Goal: Information Seeking & Learning: Learn about a topic

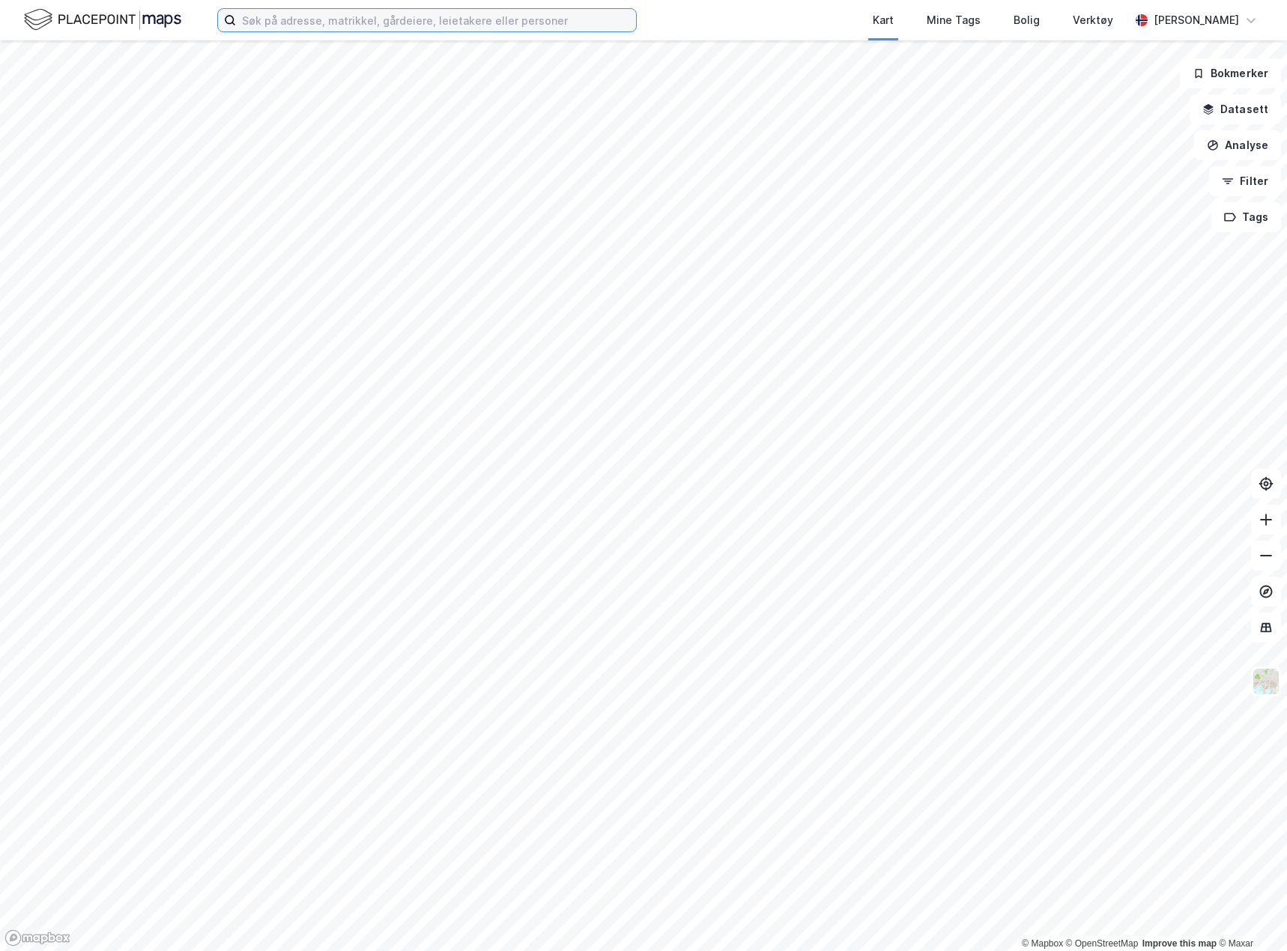
click at [434, 19] on input at bounding box center [436, 20] width 400 height 22
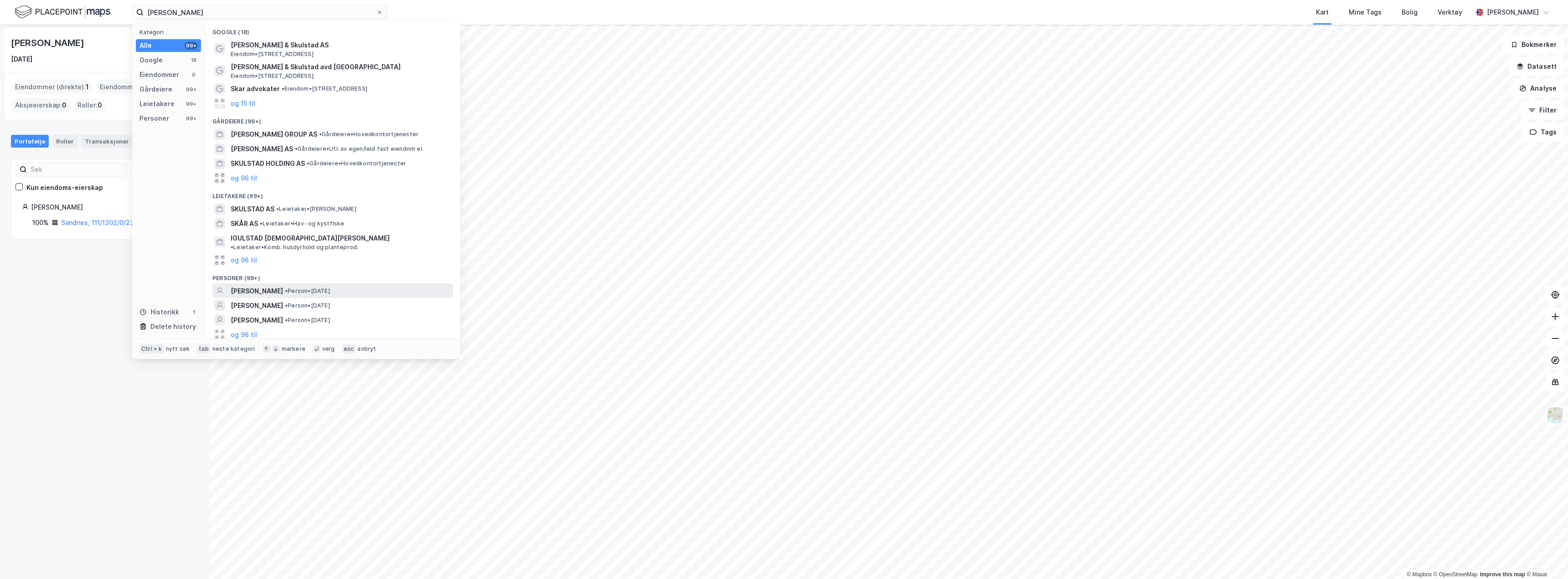
click at [283, 286] on span "[PERSON_NAME]" at bounding box center [257, 291] width 52 height 11
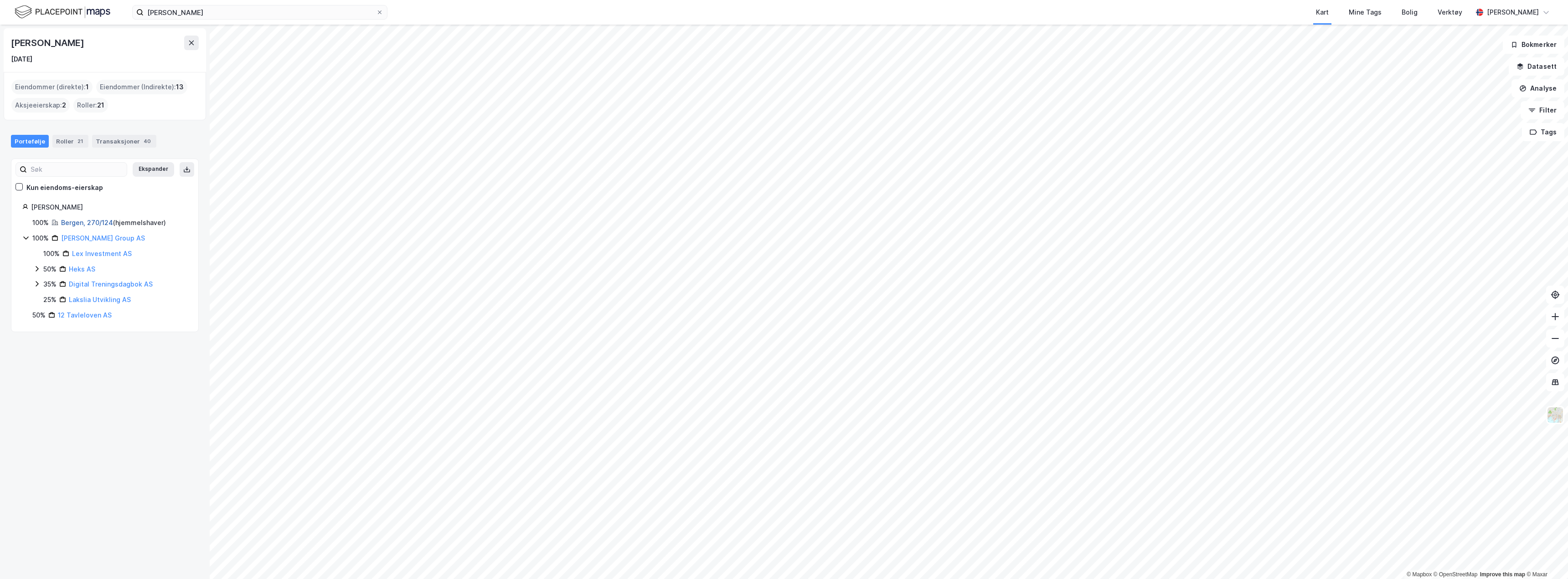
click at [86, 224] on link "Bergen, 270/124" at bounding box center [86, 222] width 52 height 8
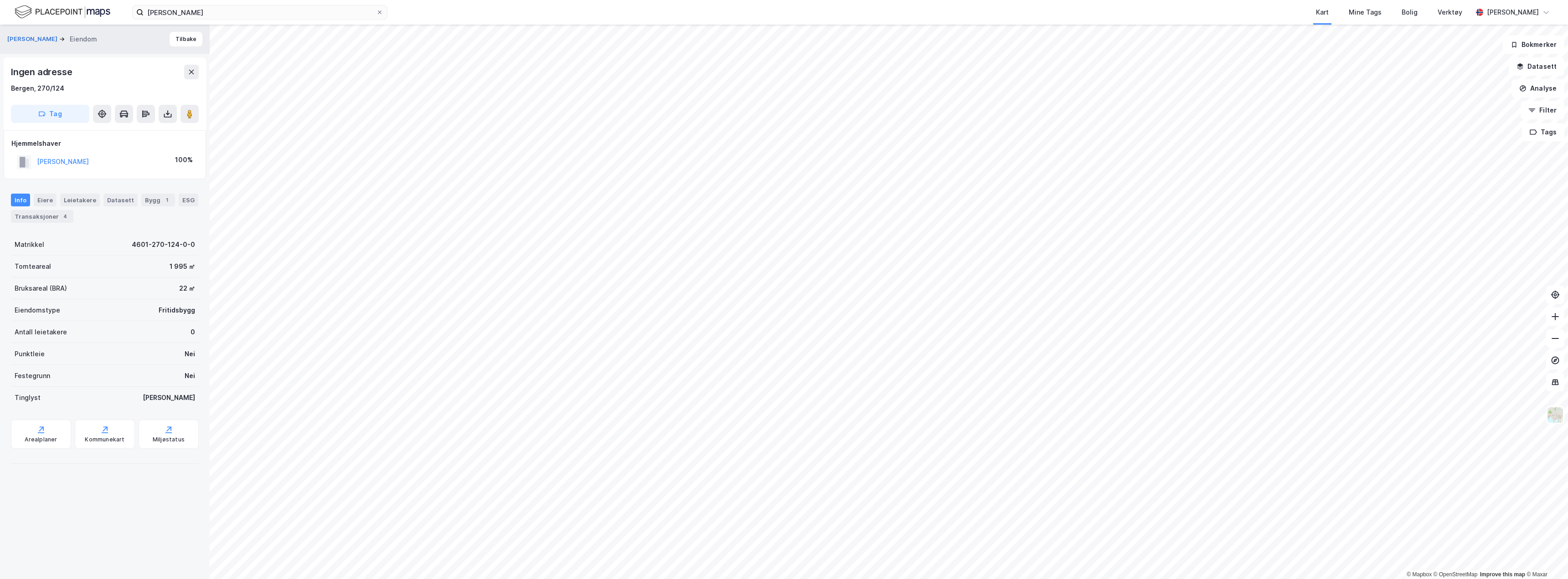
click at [51, 223] on div "Info [PERSON_NAME] Datasett Bygg 1 ESG Transaksjoner 4" at bounding box center [105, 204] width 209 height 44
click at [52, 220] on div "Transaksjoner 4" at bounding box center [42, 216] width 63 height 13
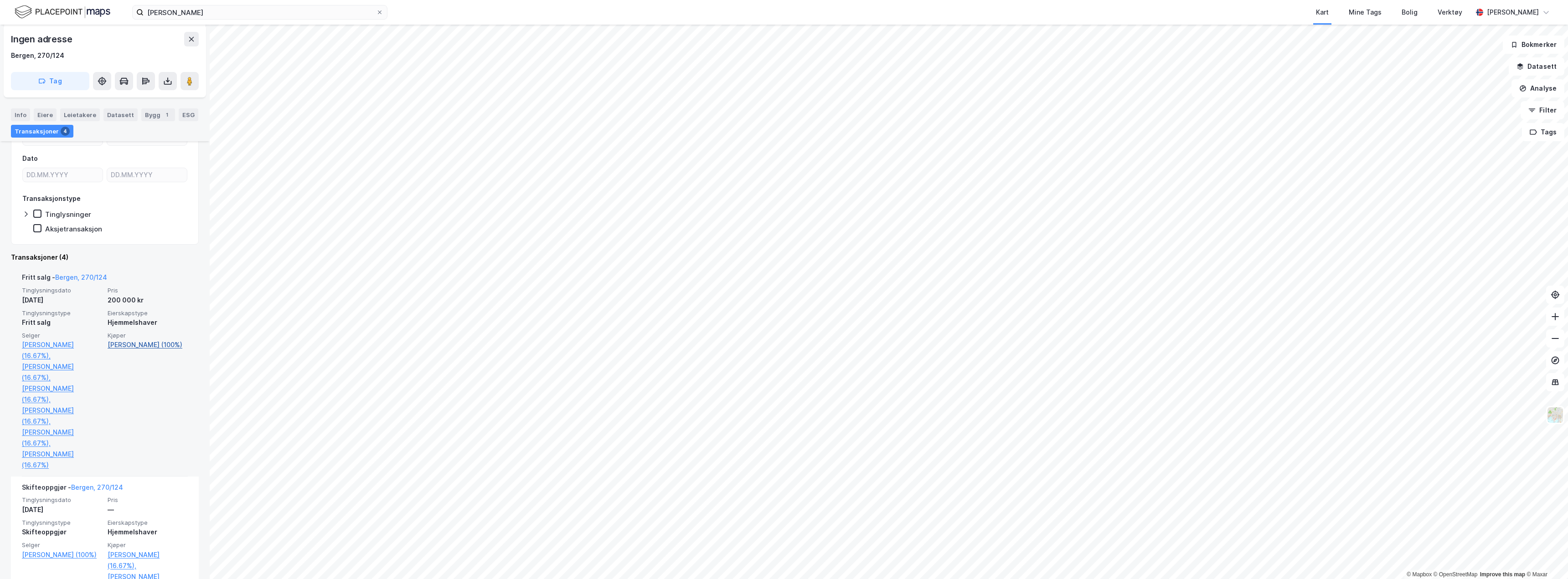
scroll to position [182, 0]
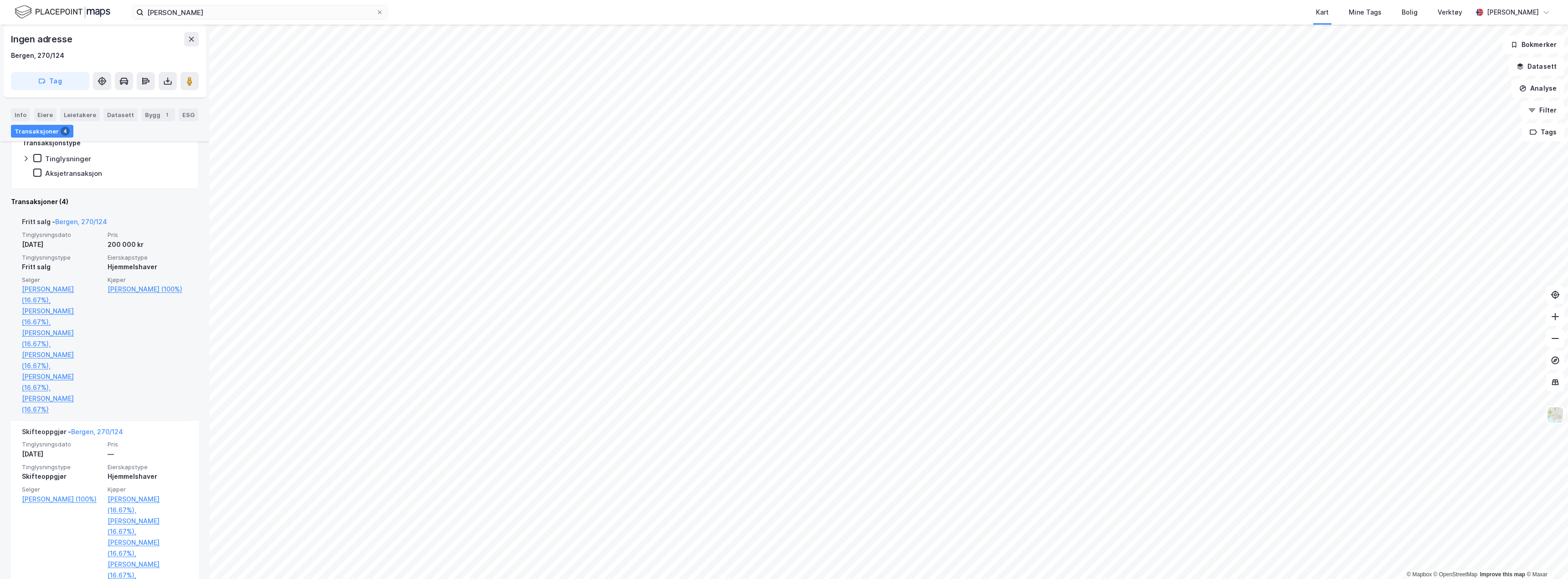
drag, startPoint x: 95, startPoint y: 246, endPoint x: 139, endPoint y: 246, distance: 44.0
click at [139, 246] on div "Tinglysningsdato [DATE] Pris 200 000 kr Tinglysningstype Fritt salg Eierskapsty…" at bounding box center [105, 323] width 166 height 184
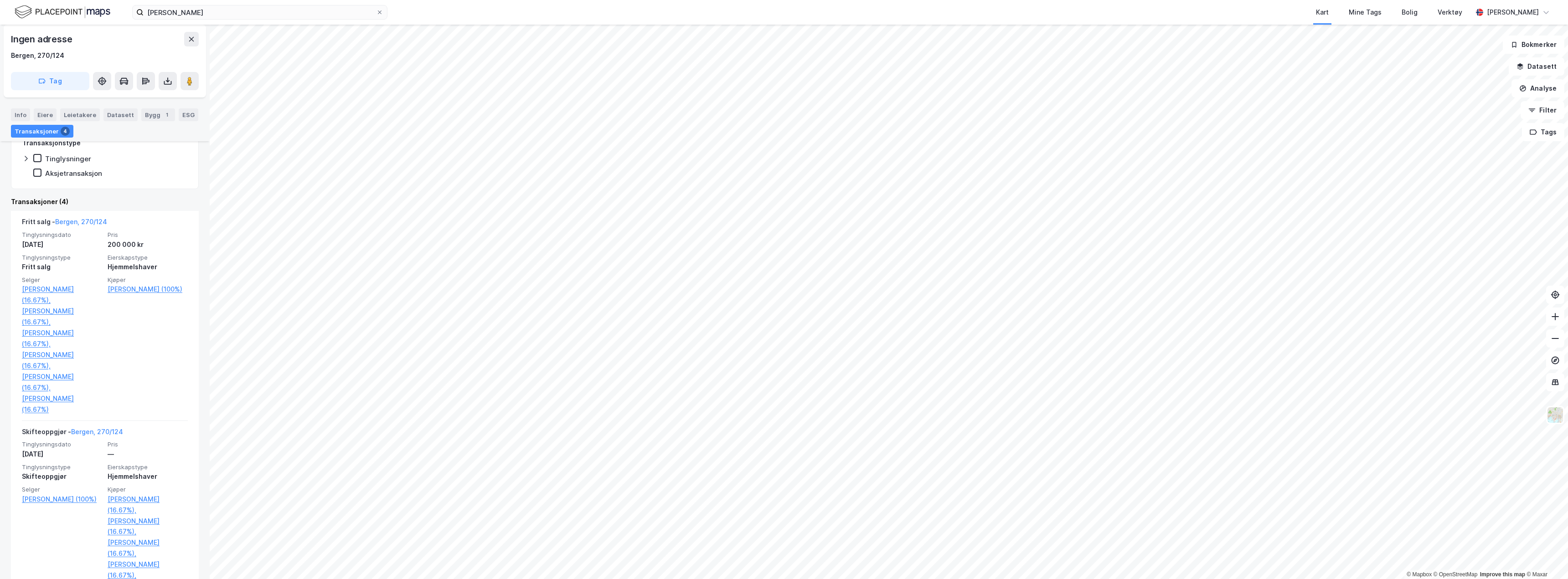
click at [136, 194] on div "Pris Dato Transaksjonstype Tinglysninger Aksjetransaksjon Transaksjoner (4) Fri…" at bounding box center [105, 496] width 188 height 889
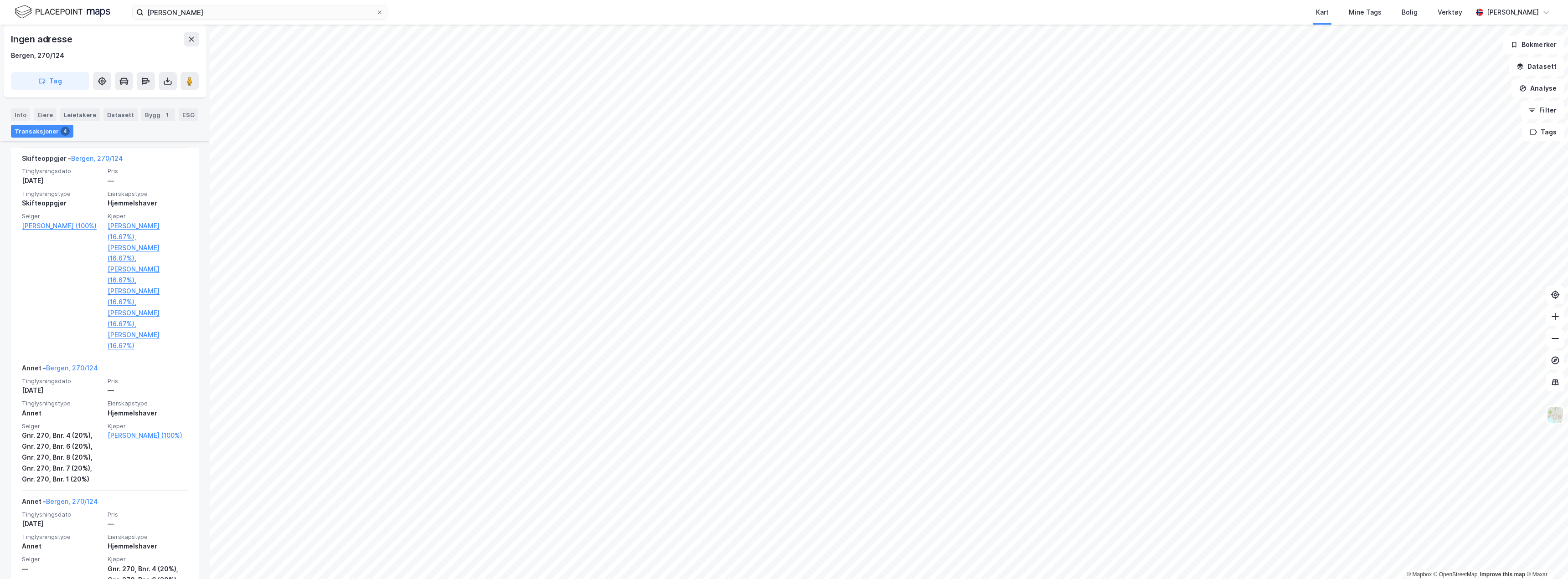
scroll to position [137, 0]
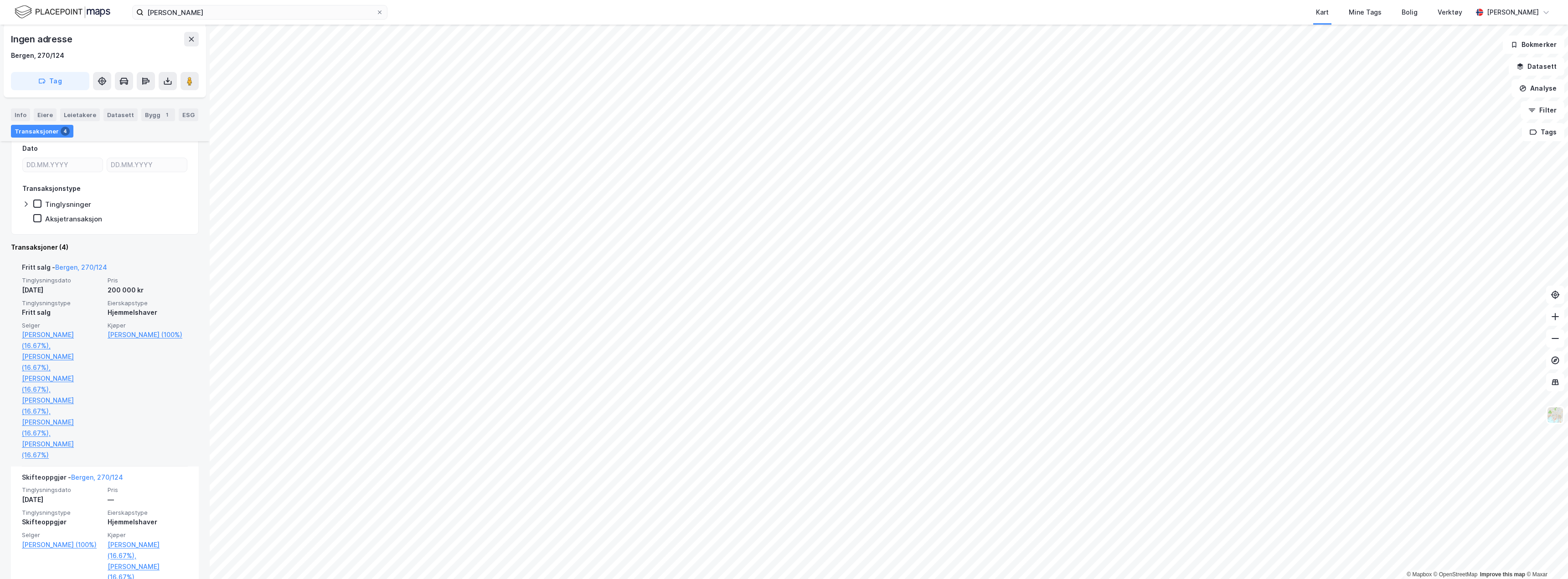
drag, startPoint x: 15, startPoint y: 290, endPoint x: 67, endPoint y: 291, distance: 52.0
click at [67, 291] on div "Fritt salg - [GEOGRAPHIC_DATA], 270/124 Tinglysningsdato [DATE] Pris 200 000 kr…" at bounding box center [105, 361] width 188 height 209
click at [69, 312] on div "Fritt salg" at bounding box center [62, 313] width 80 height 11
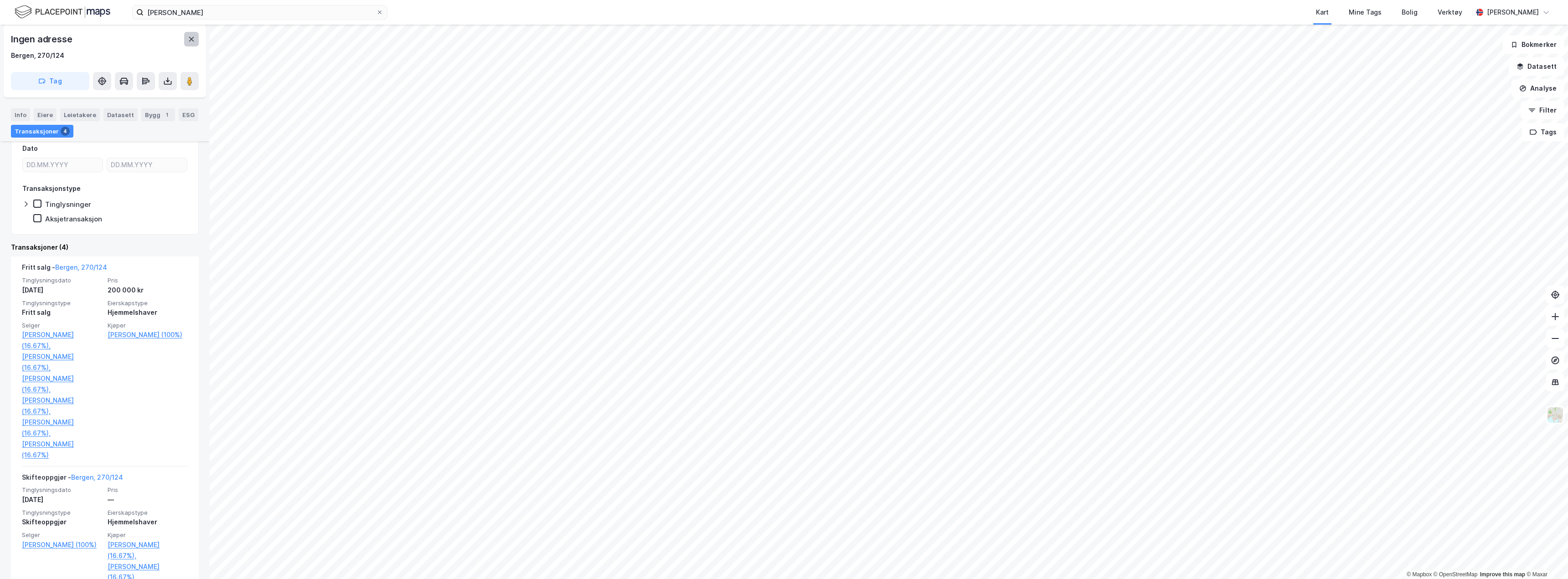
click at [192, 43] on button at bounding box center [192, 39] width 15 height 15
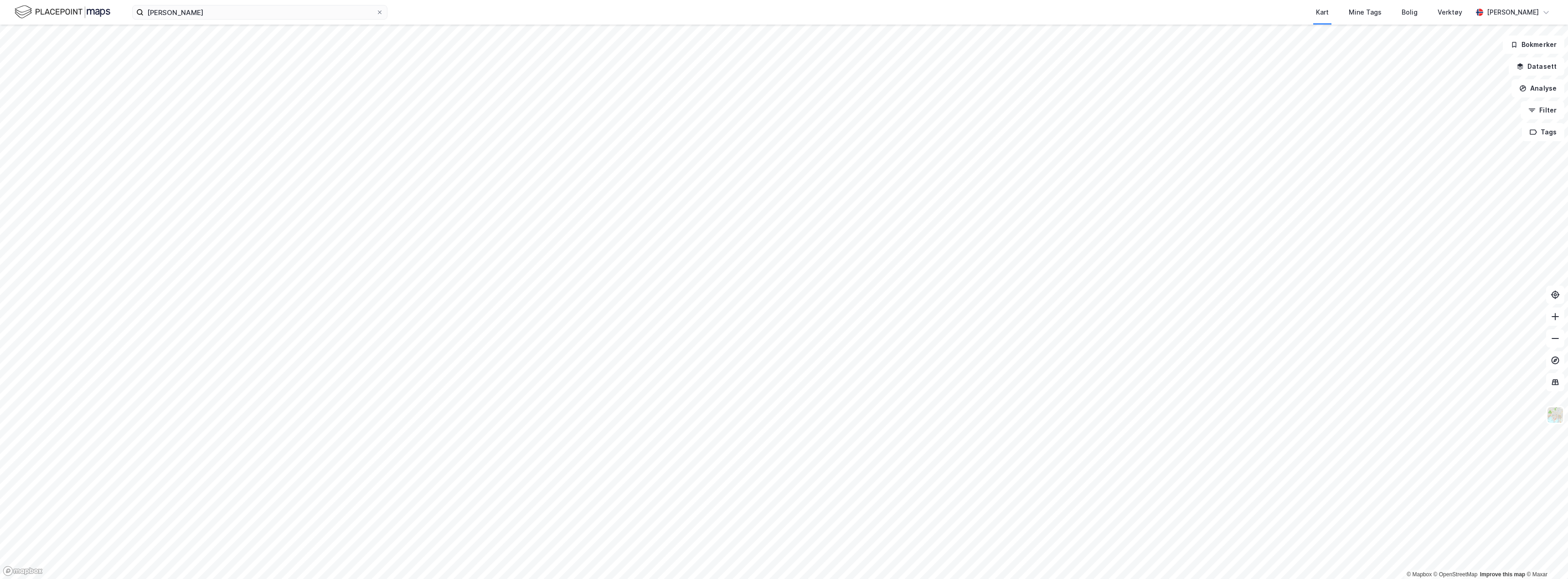
click at [254, 21] on div "[PERSON_NAME] Kart Mine Tags Bolig Verktøy [PERSON_NAME]" at bounding box center [784, 12] width 1568 height 24
click at [253, 13] on input "[PERSON_NAME]" at bounding box center [260, 12] width 233 height 13
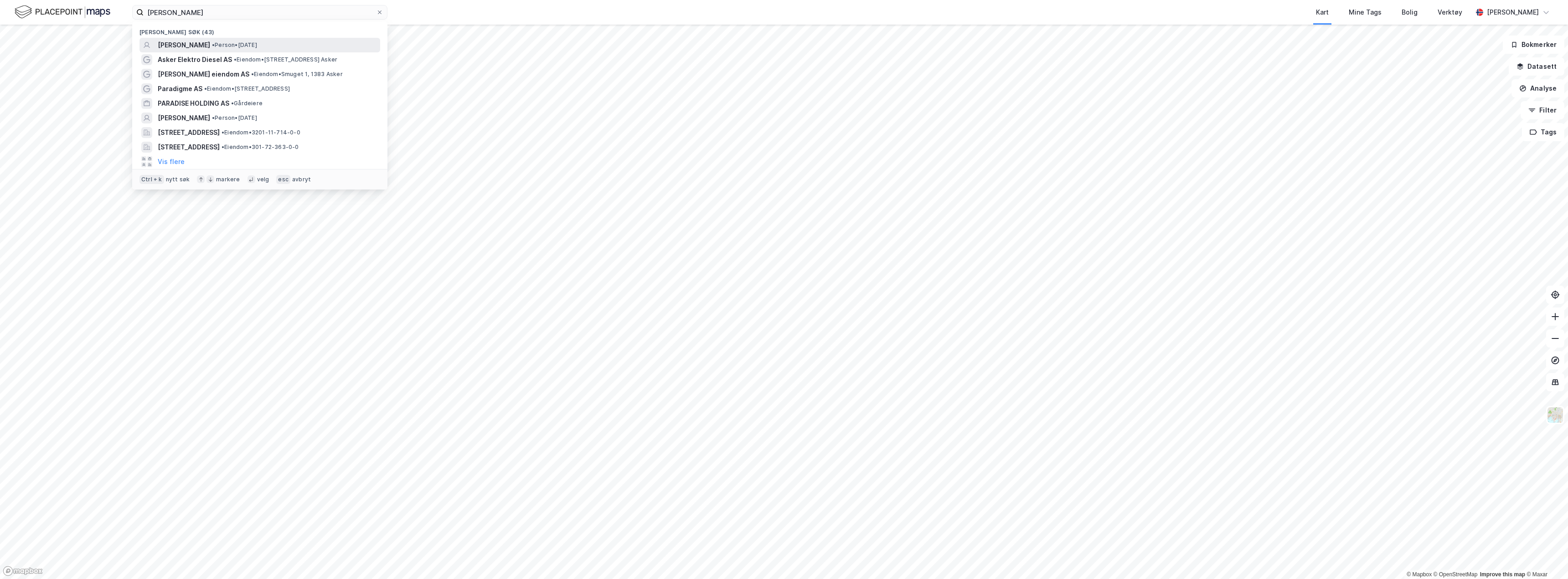
click at [210, 46] on span "[PERSON_NAME]" at bounding box center [184, 45] width 52 height 11
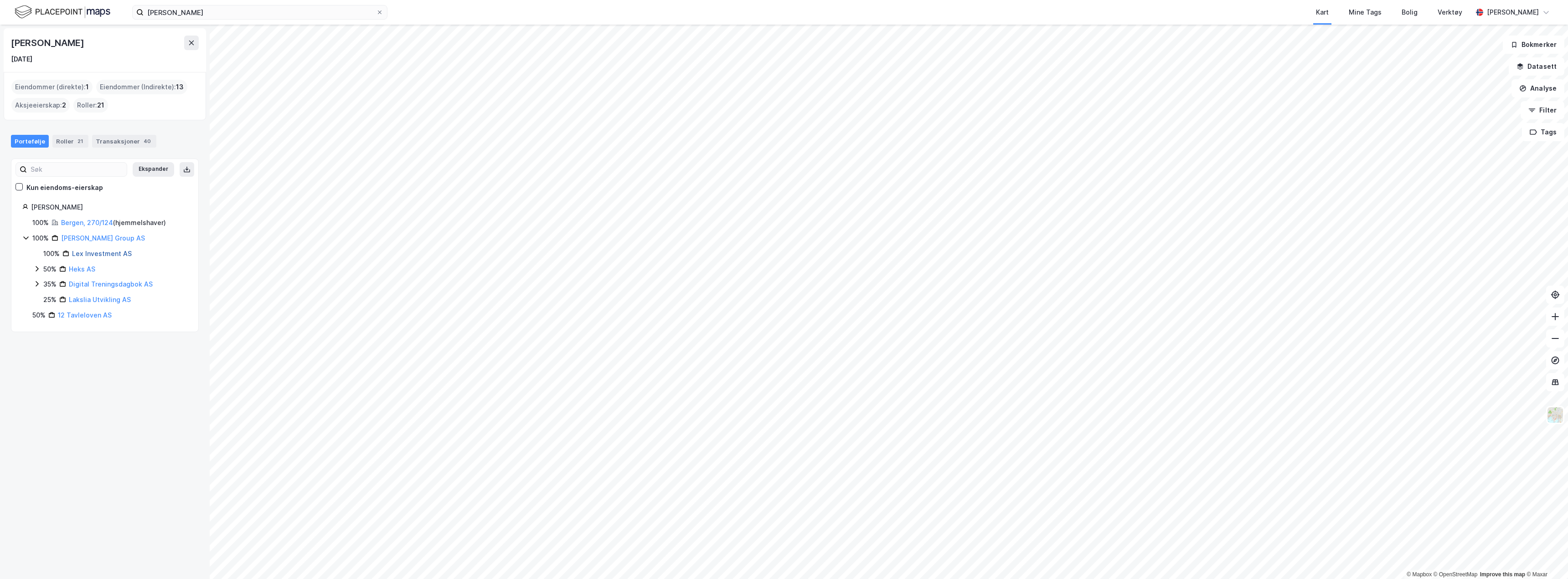
click at [86, 252] on link "Lex Investment AS" at bounding box center [102, 253] width 60 height 8
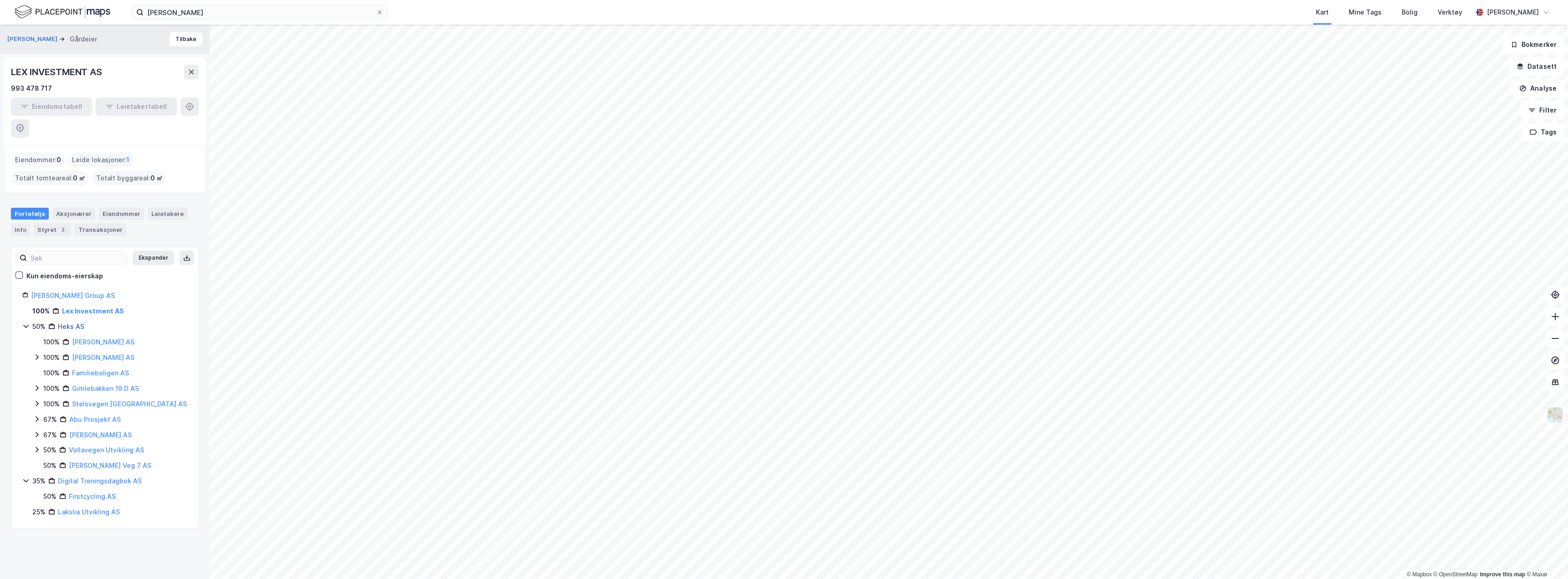
click at [77, 322] on link "Heks AS" at bounding box center [71, 326] width 26 height 8
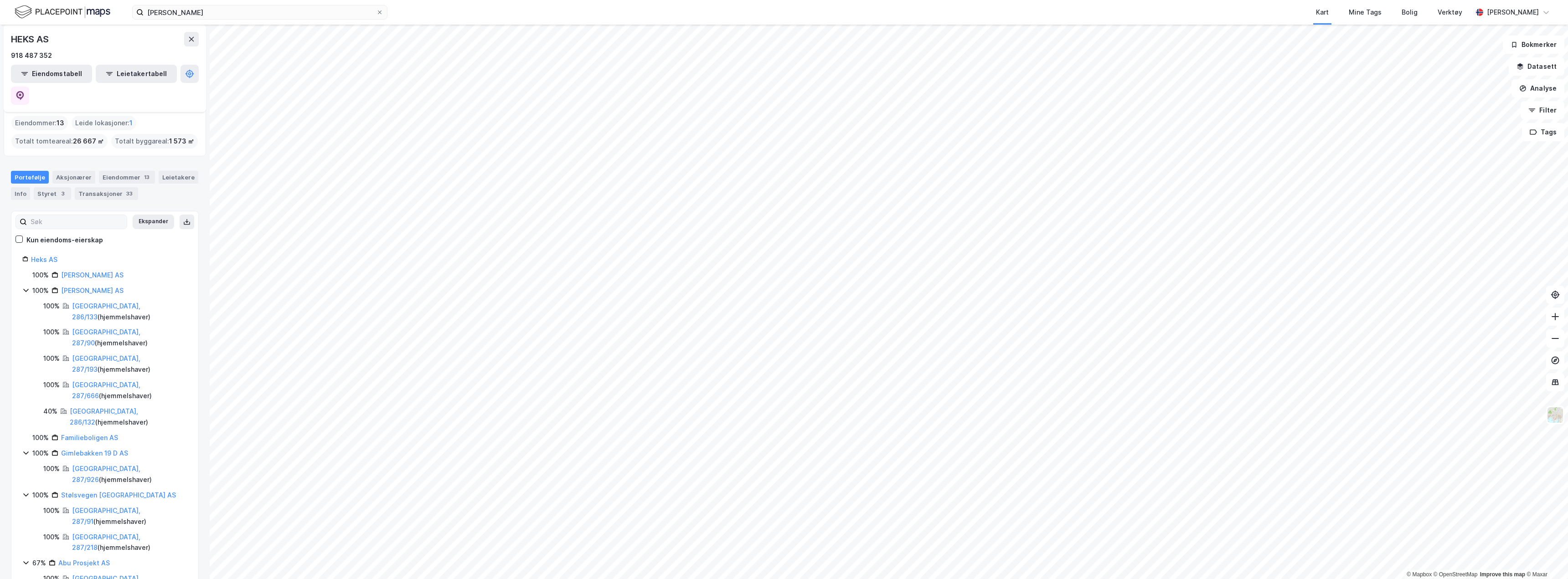
scroll to position [63, 0]
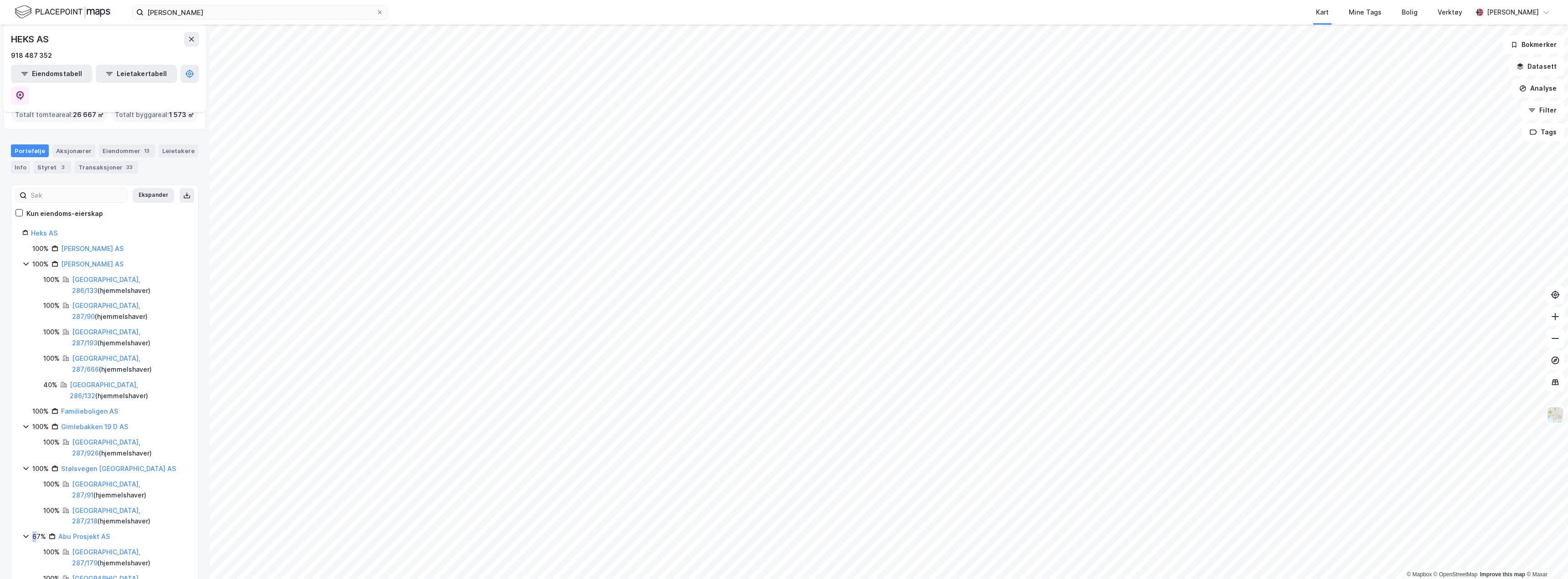
click at [30, 531] on div "67% Abu Prosjekt AS" at bounding box center [105, 536] width 165 height 11
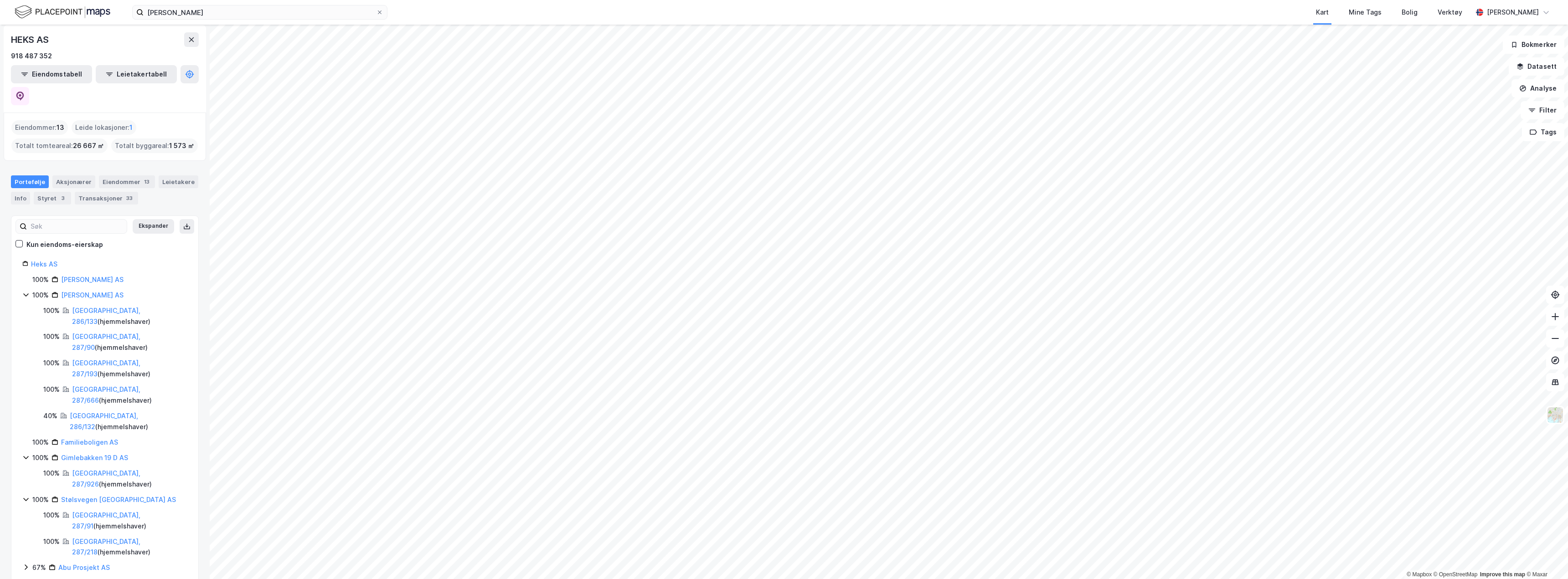
click at [26, 563] on icon at bounding box center [26, 567] width 7 height 7
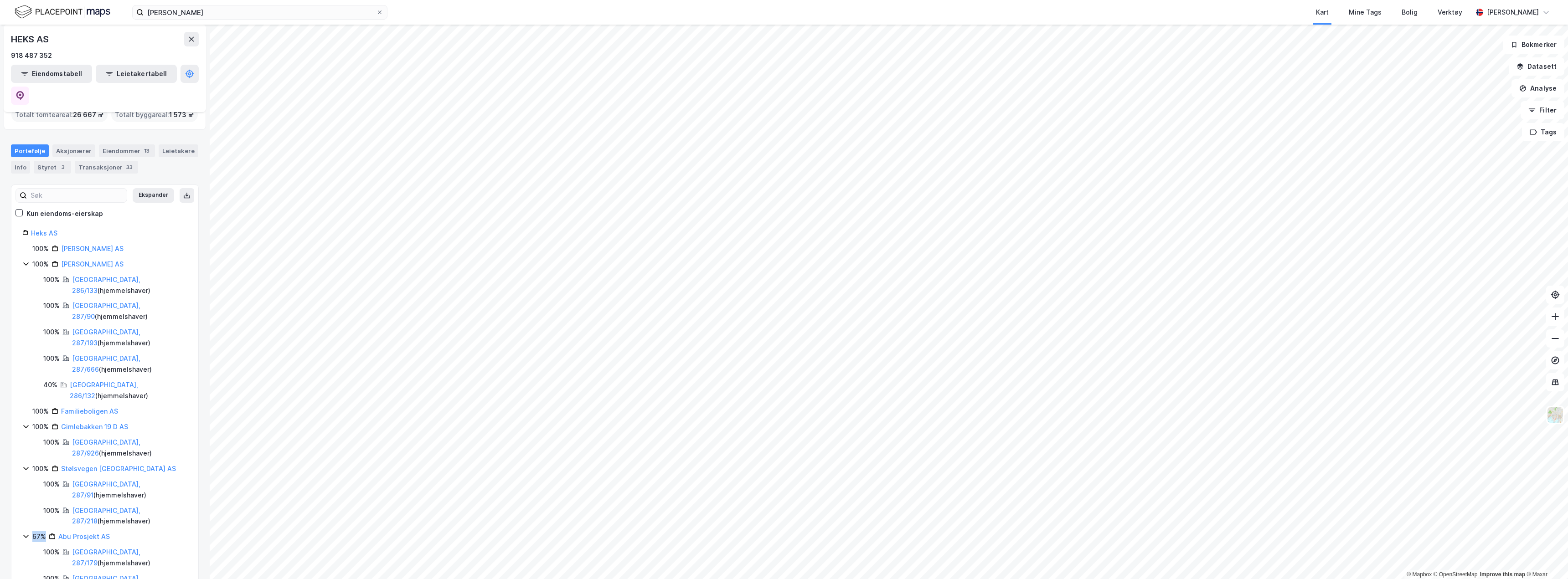
drag, startPoint x: 32, startPoint y: 429, endPoint x: 45, endPoint y: 429, distance: 13.0
click at [45, 531] on div "67%" at bounding box center [39, 536] width 13 height 11
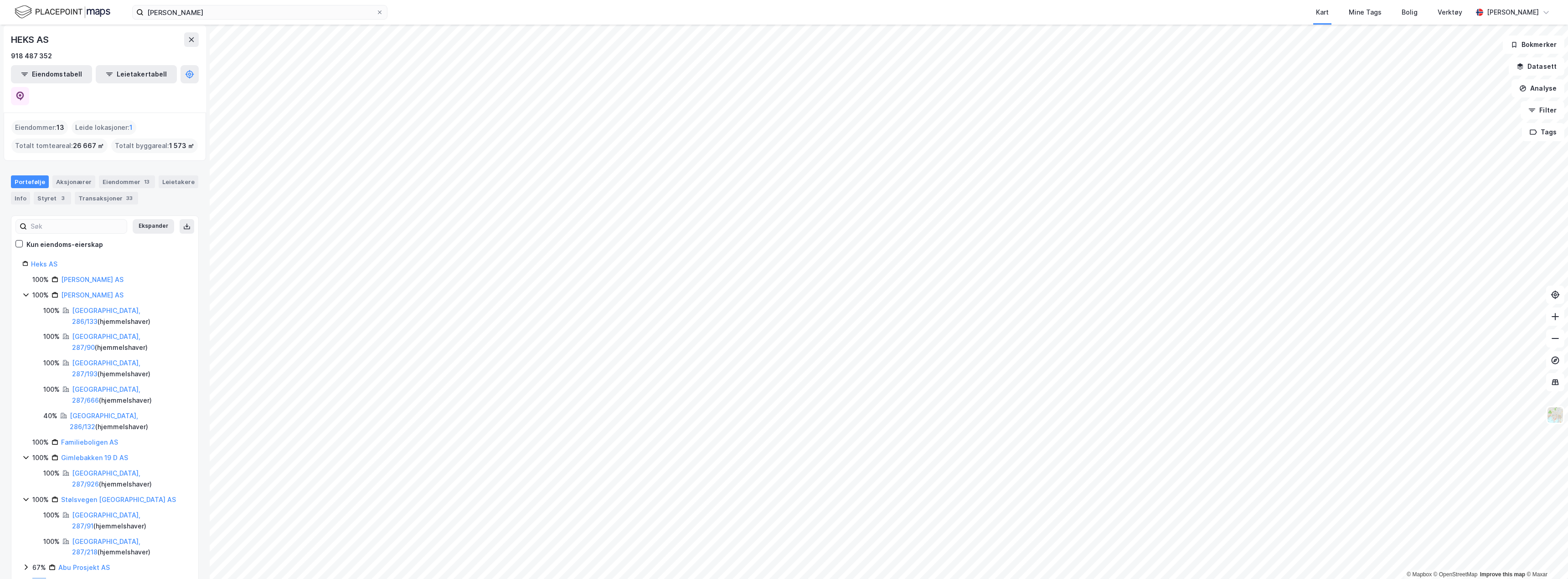
drag, startPoint x: 33, startPoint y: 474, endPoint x: 48, endPoint y: 477, distance: 15.3
click at [48, 578] on div "67% [PERSON_NAME] AS" at bounding box center [110, 583] width 155 height 11
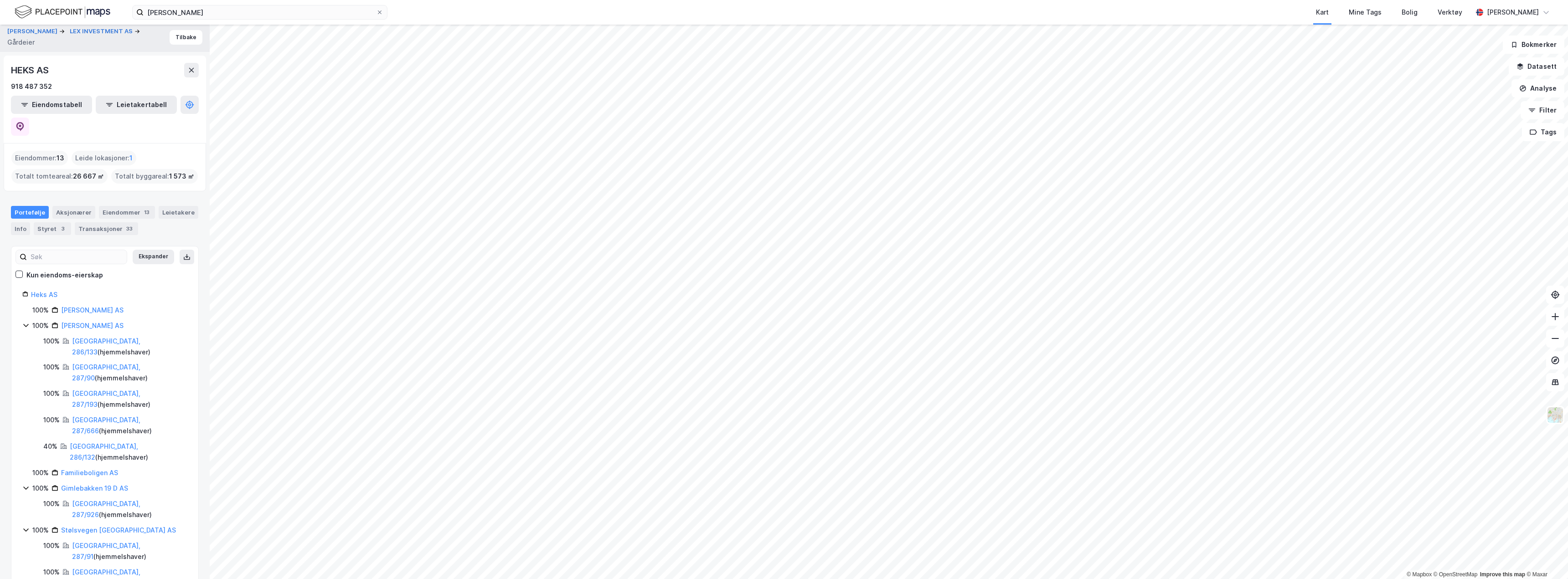
drag, startPoint x: 32, startPoint y: 519, endPoint x: 44, endPoint y: 522, distance: 12.4
click at [24, 527] on div "100% Stølsvegen Utvikling AS 100% [GEOGRAPHIC_DATA], 287/91 ( hjemmelshaver ) 1…" at bounding box center [105, 558] width 165 height 64
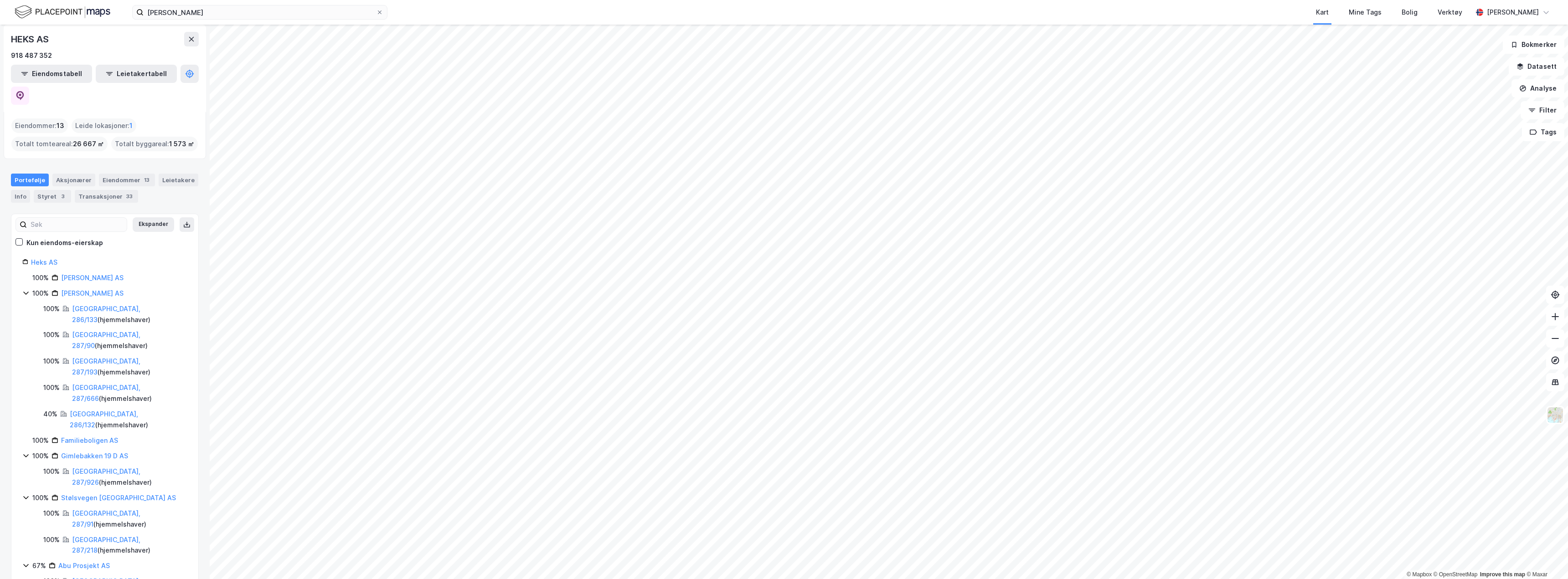
scroll to position [48, 0]
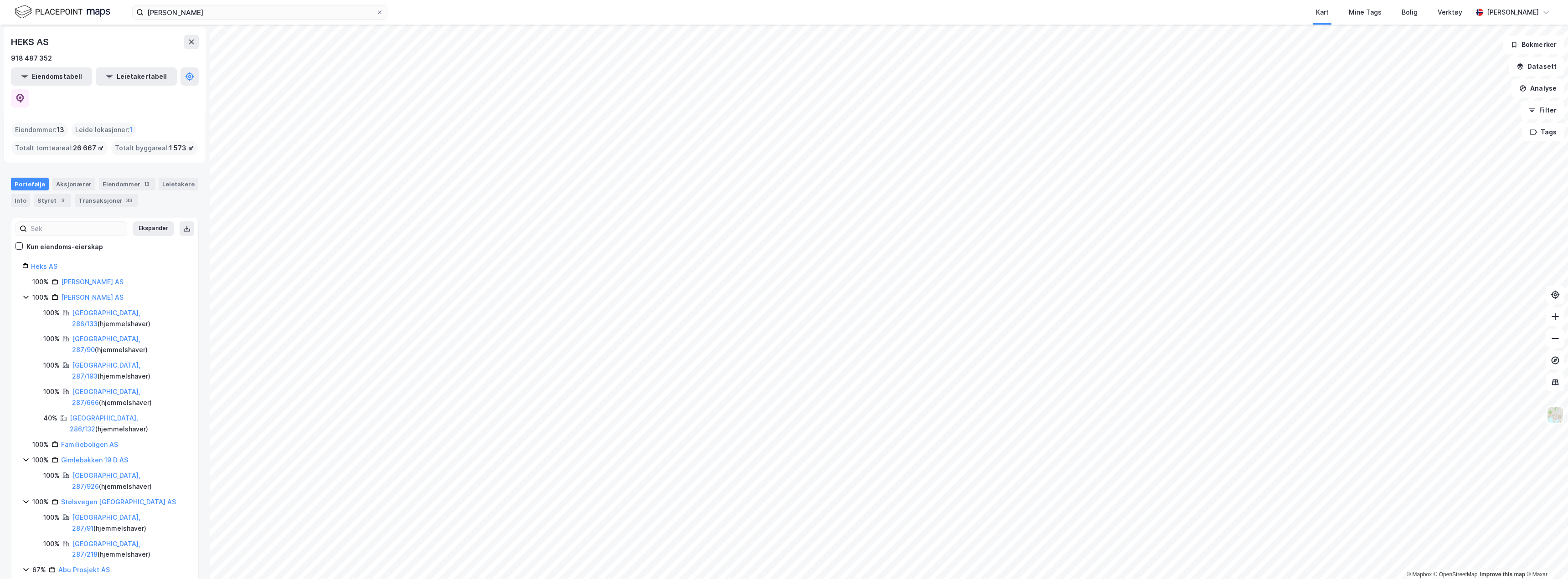
scroll to position [63, 0]
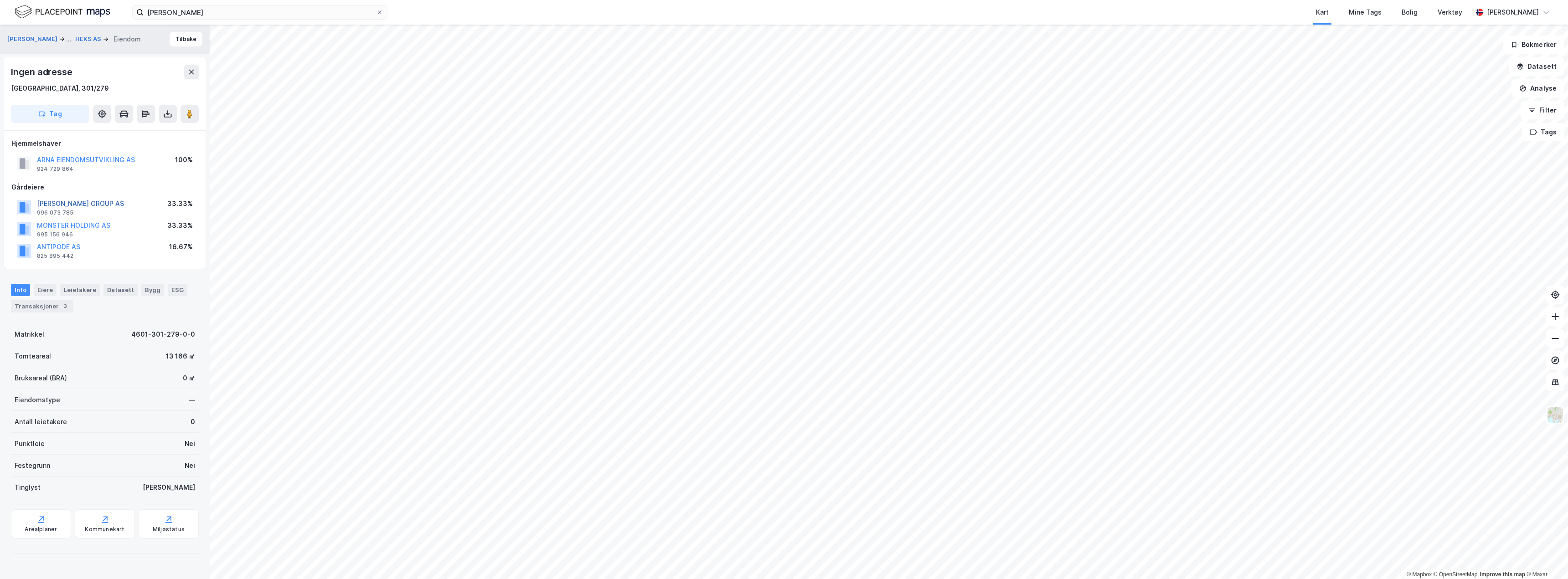
click at [0, 0] on button "[PERSON_NAME] GROUP AS" at bounding box center [0, 0] width 0 height 0
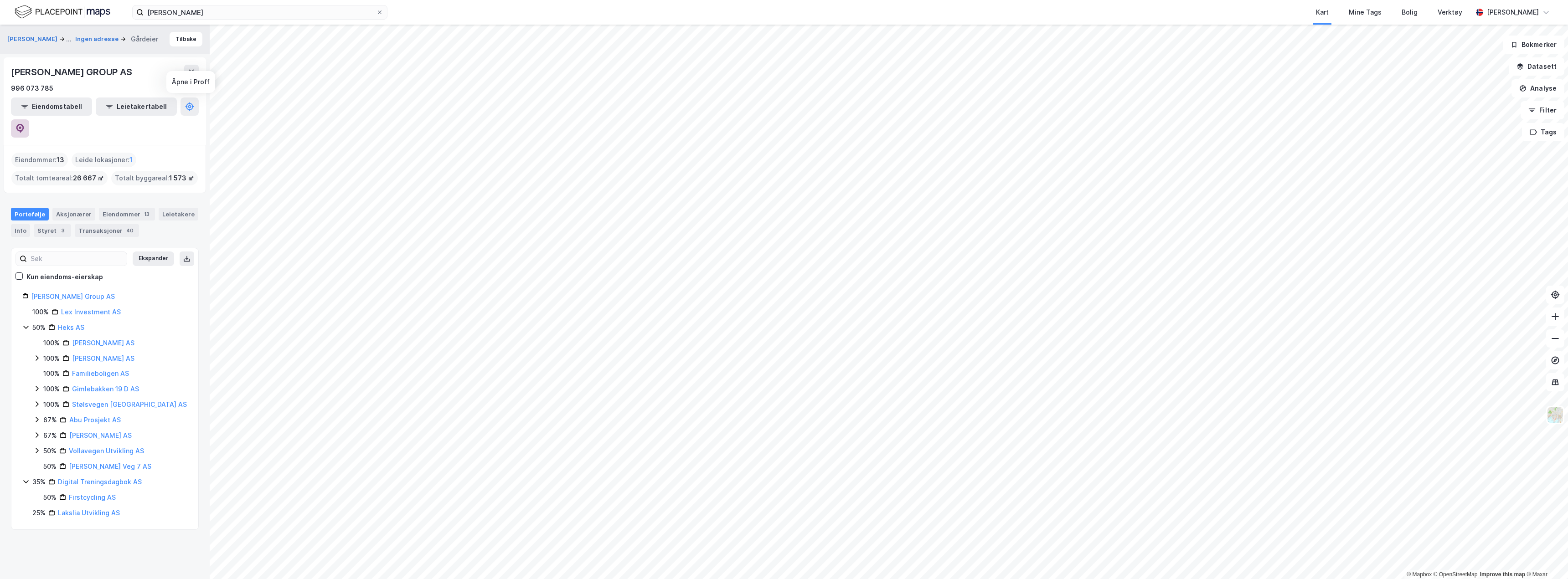
click at [24, 124] on icon at bounding box center [19, 128] width 9 height 9
click at [26, 324] on icon at bounding box center [26, 327] width 7 height 7
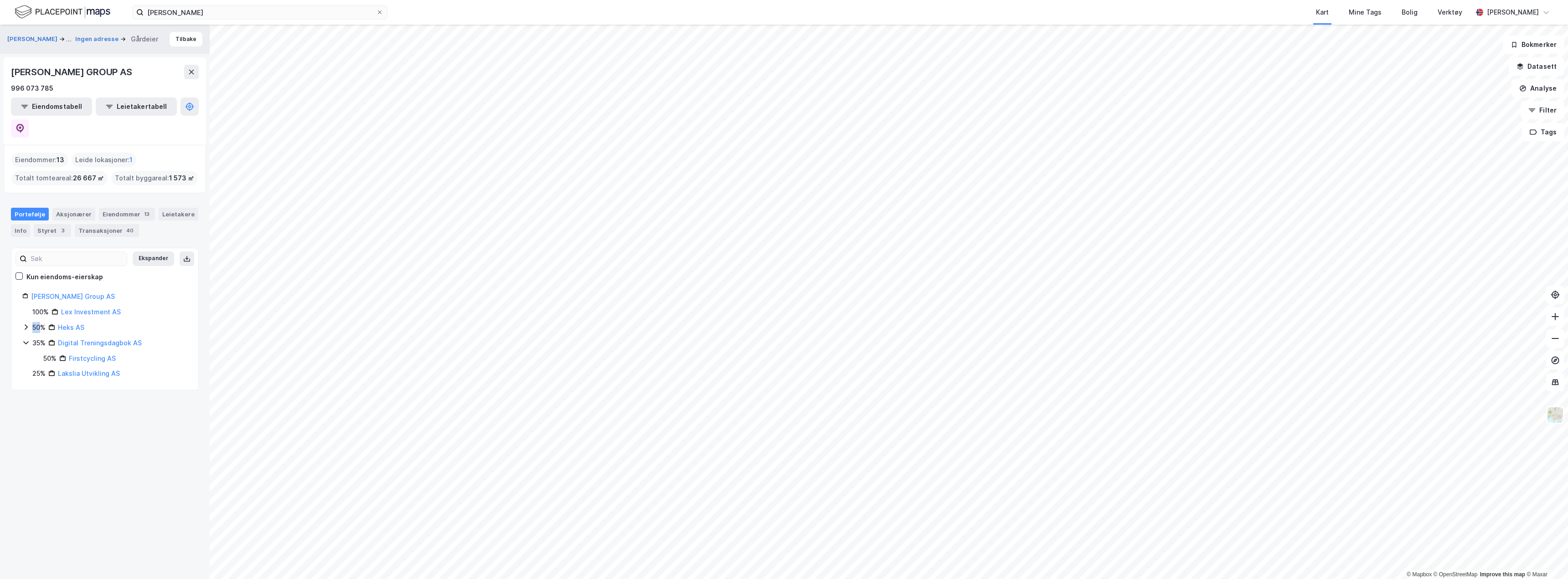
click at [26, 324] on icon at bounding box center [26, 327] width 7 height 7
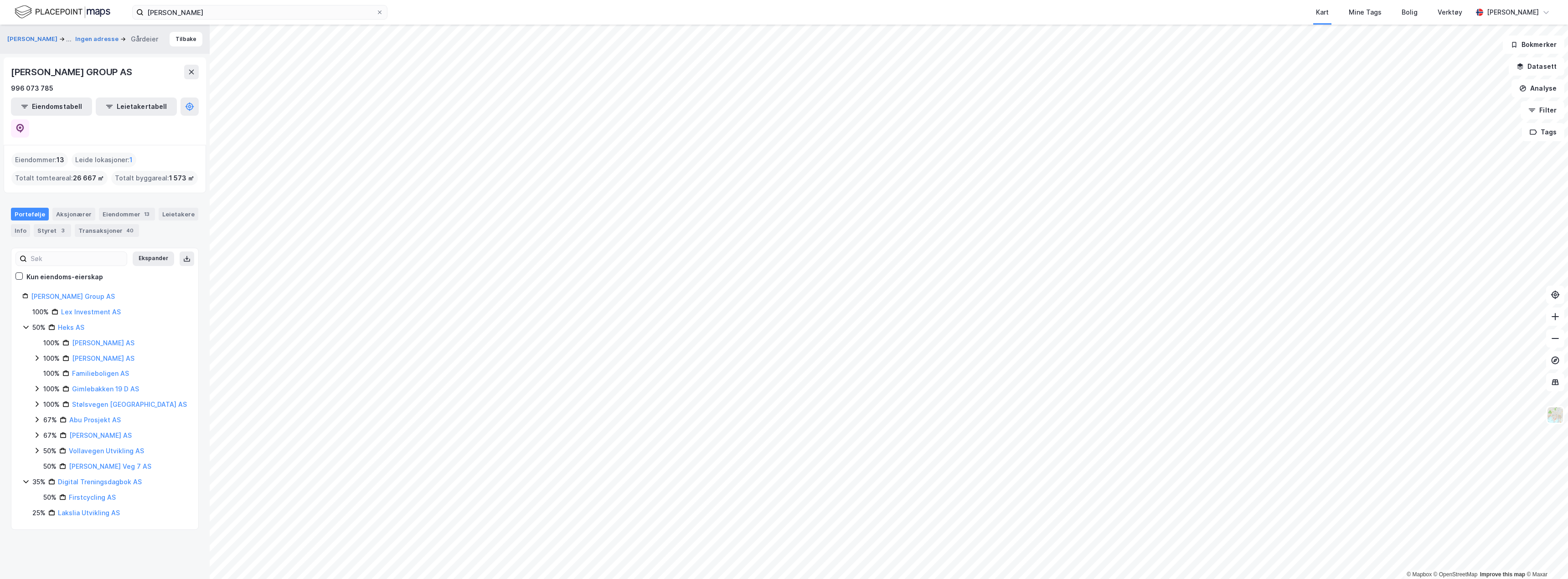
click at [28, 478] on icon at bounding box center [26, 482] width 7 height 7
click at [38, 447] on icon at bounding box center [37, 451] width 7 height 7
click at [38, 431] on icon at bounding box center [37, 435] width 7 height 7
click at [37, 416] on icon at bounding box center [37, 420] width 7 height 7
click at [39, 400] on icon at bounding box center [37, 404] width 7 height 7
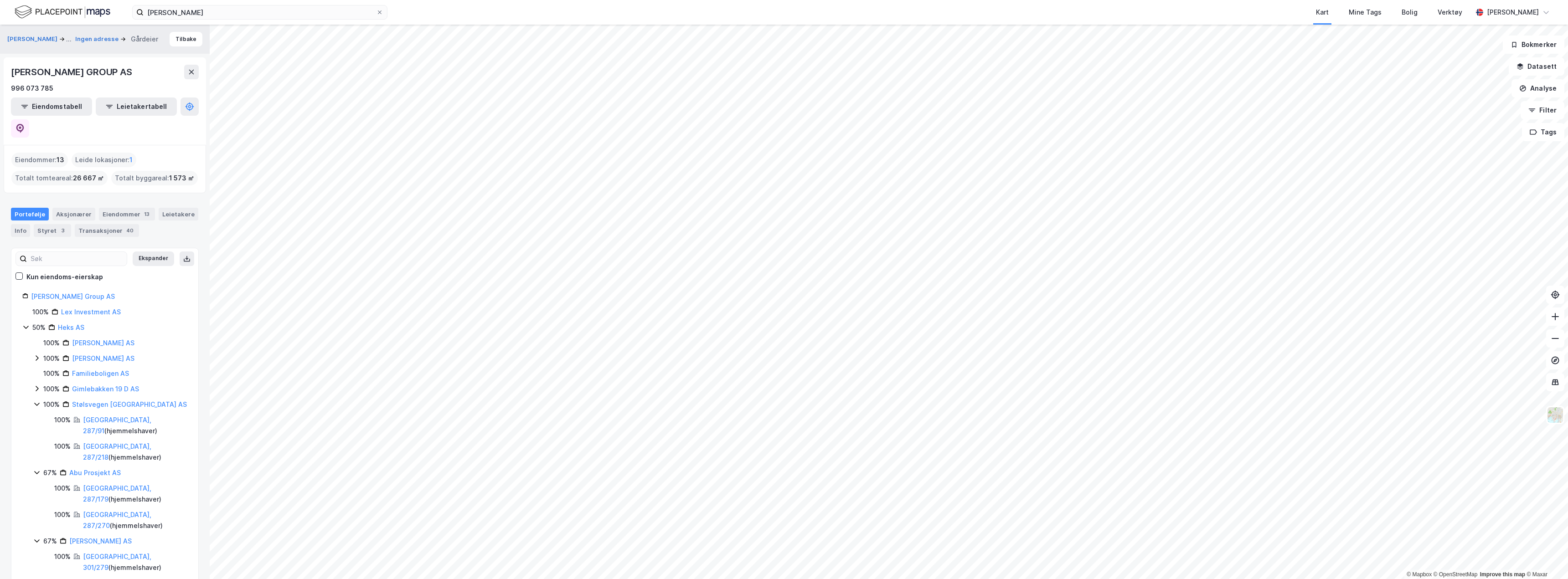
click at [38, 385] on icon at bounding box center [37, 389] width 7 height 7
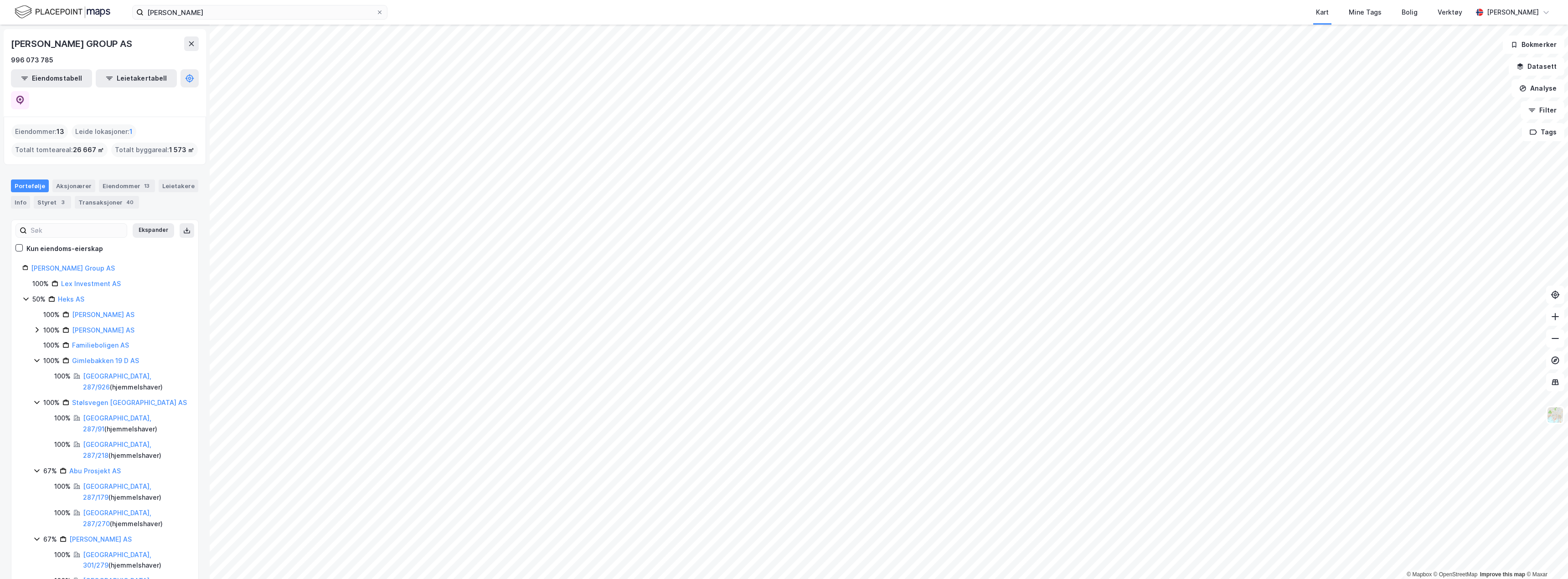
scroll to position [135, 0]
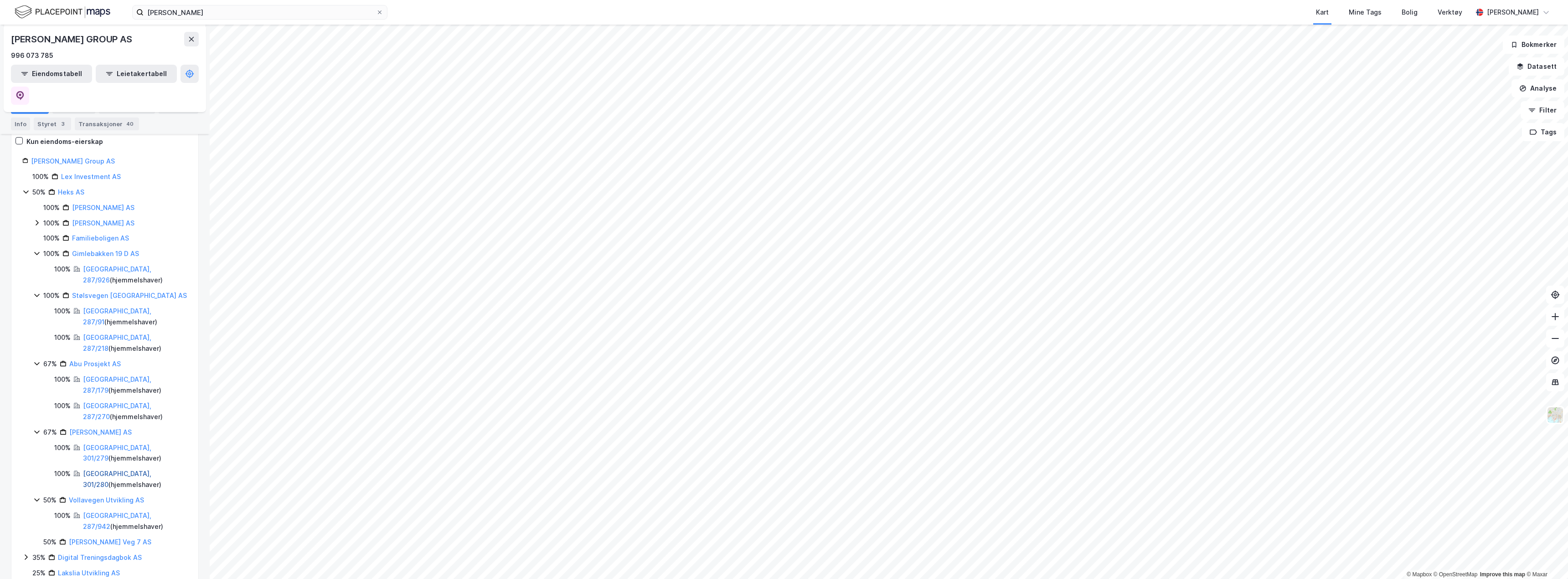
click at [124, 470] on link "[GEOGRAPHIC_DATA], 301/280" at bounding box center [117, 479] width 68 height 19
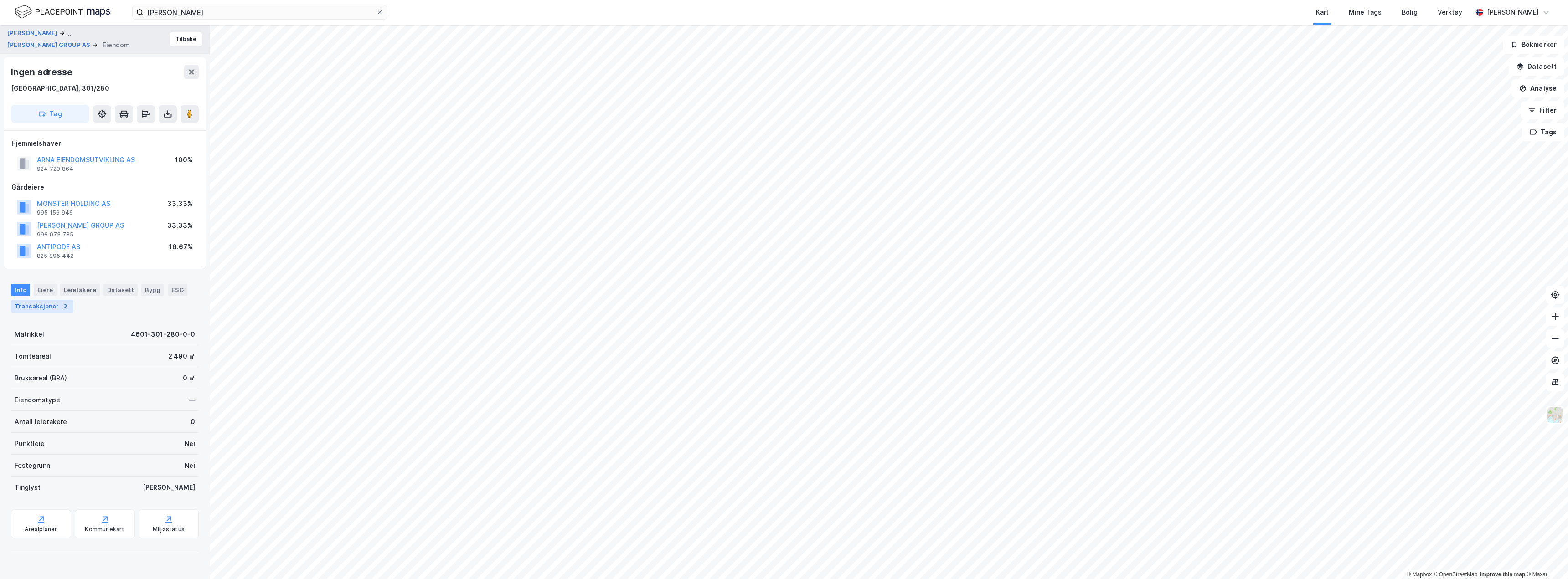
click at [47, 305] on div "Transaksjoner 3" at bounding box center [42, 306] width 63 height 13
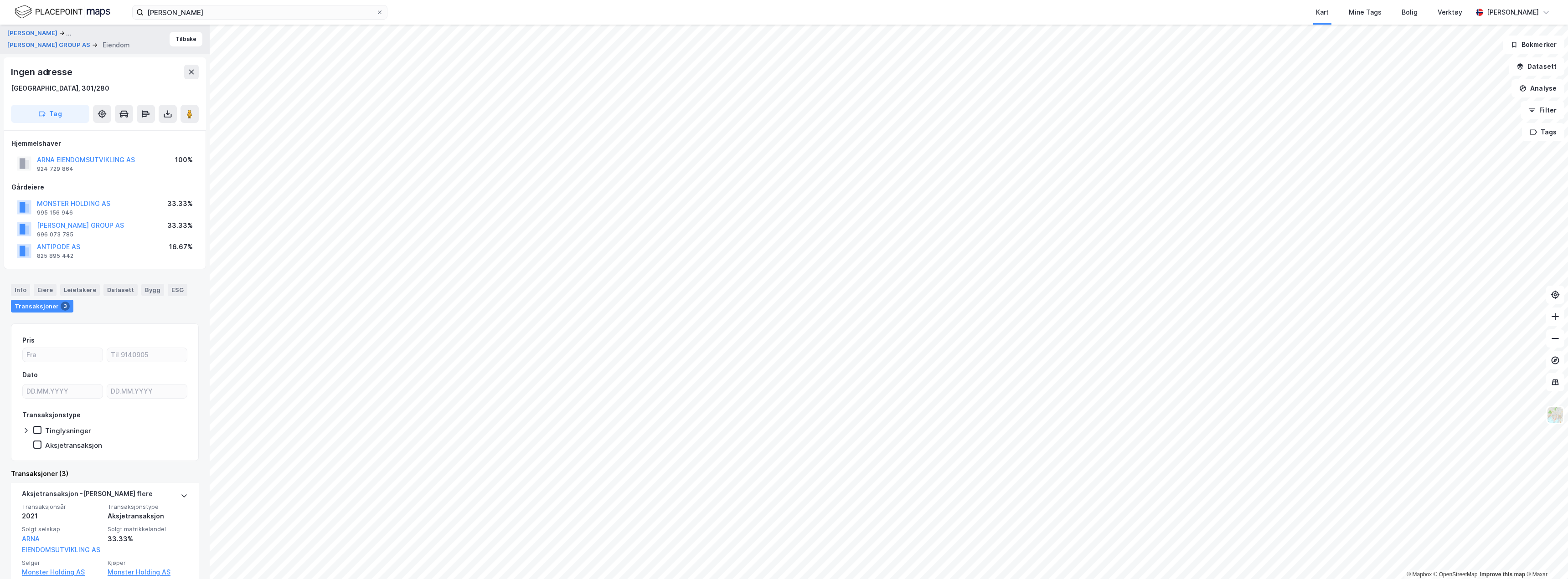
scroll to position [227, 0]
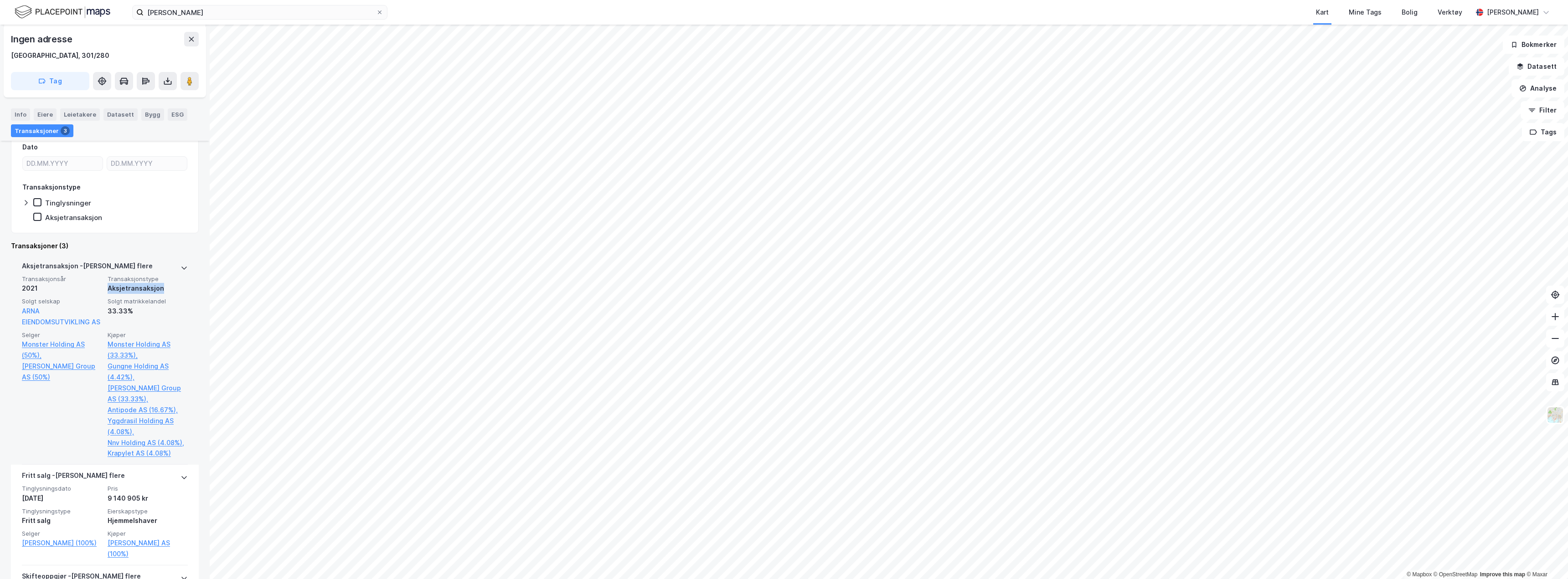
drag, startPoint x: 102, startPoint y: 287, endPoint x: 164, endPoint y: 288, distance: 62.0
click at [163, 288] on div "Transaksjonsår 2021 Transaksjonstype Aksjetransaksjon Solgt selskap ARNA EIENDO…" at bounding box center [105, 367] width 166 height 184
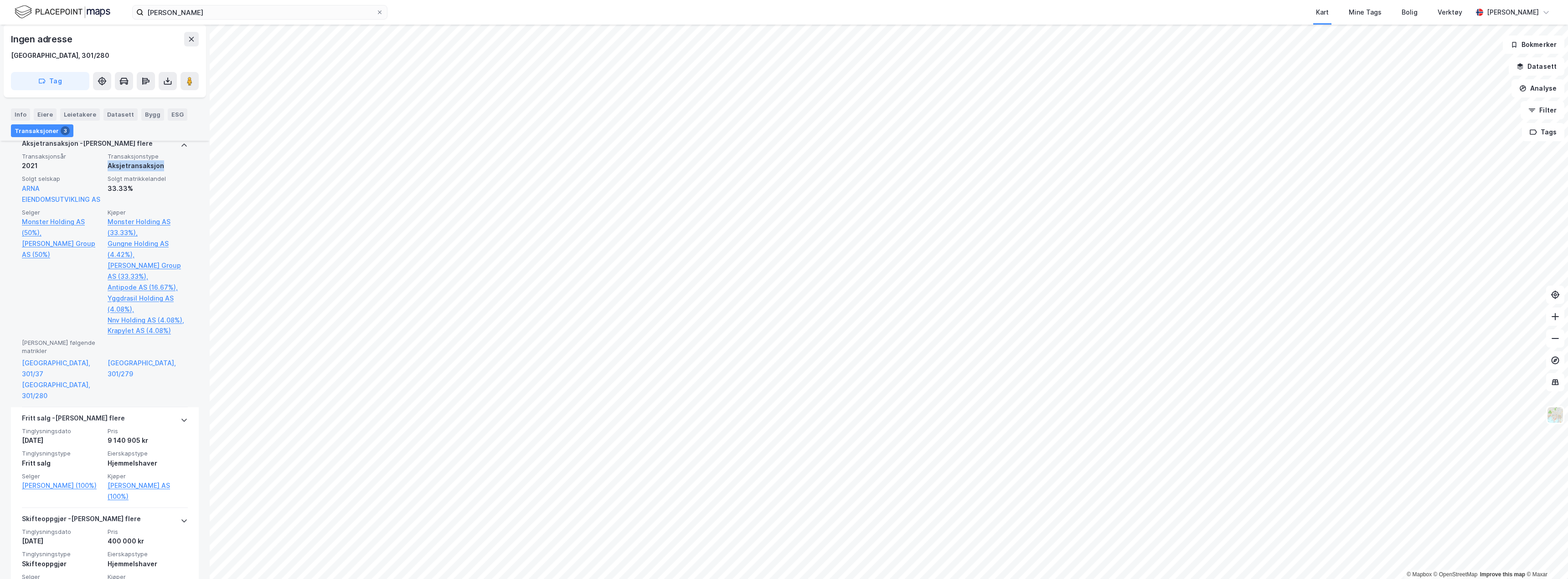
scroll to position [364, 0]
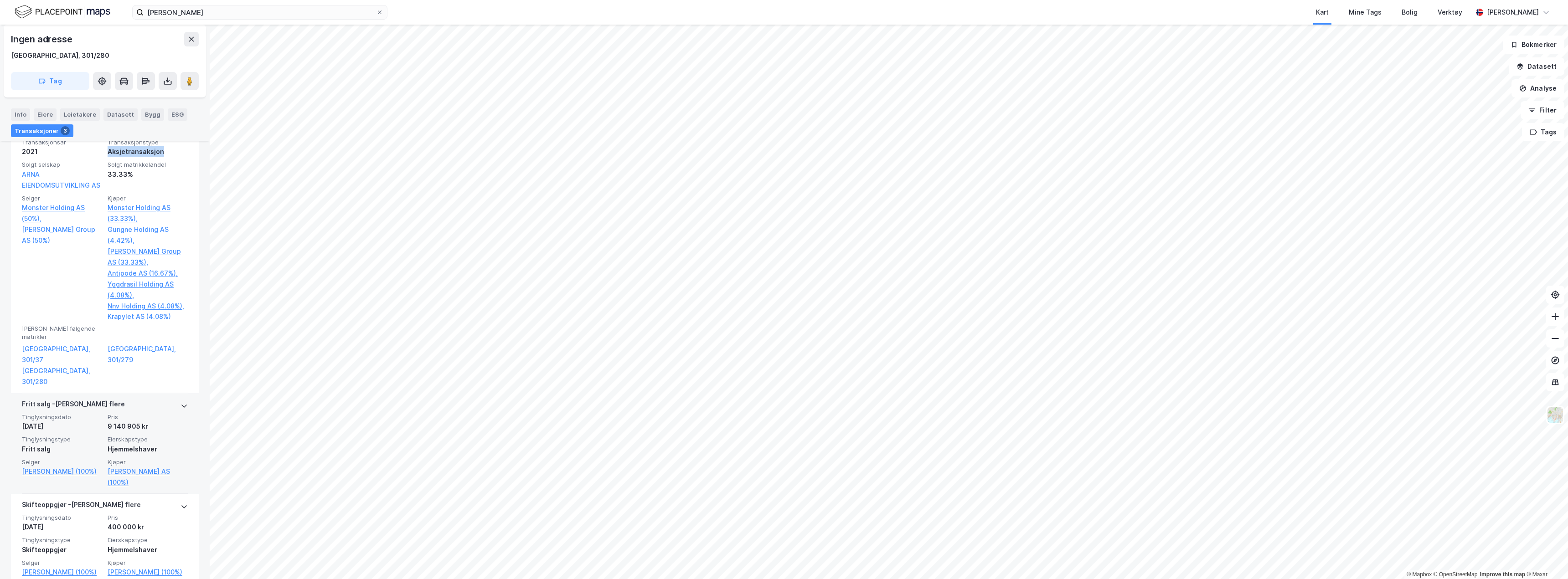
drag, startPoint x: 96, startPoint y: 411, endPoint x: 148, endPoint y: 410, distance: 52.0
click at [148, 413] on div "Tinglysningsdato [DATE] Pris 9 140 905 kr Tinglysningstype Fritt salg Eierskaps…" at bounding box center [105, 450] width 166 height 75
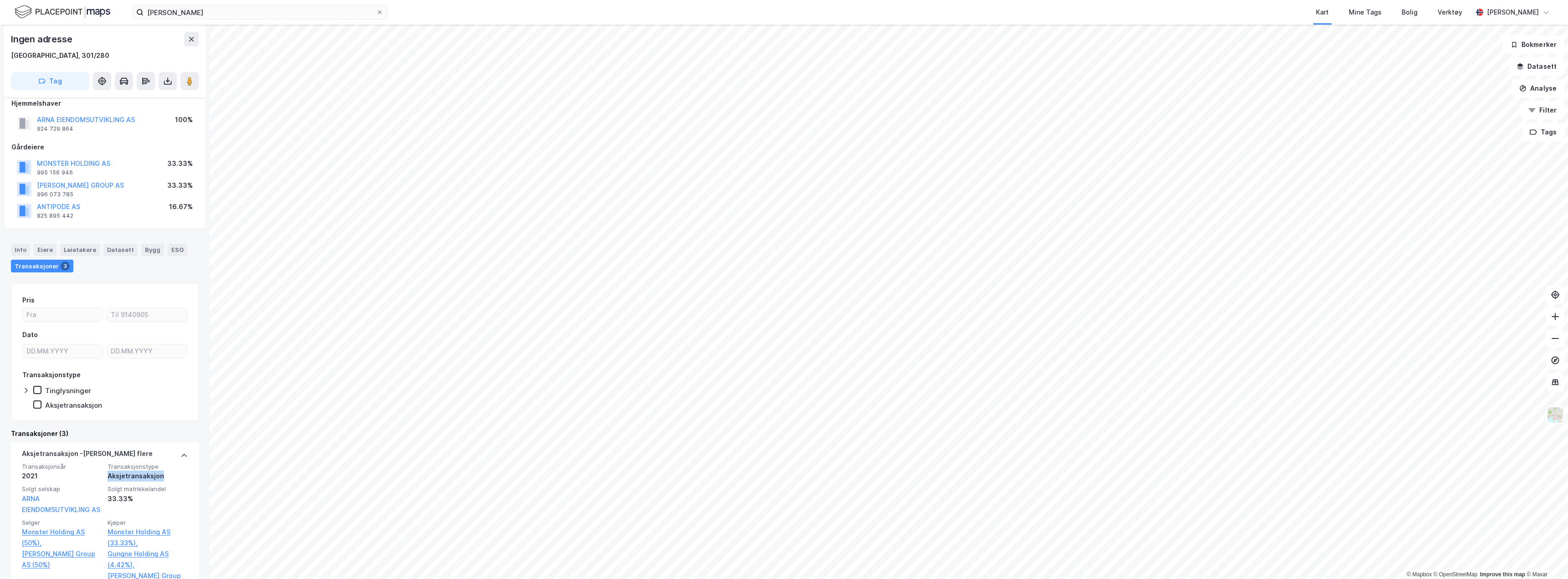
scroll to position [0, 0]
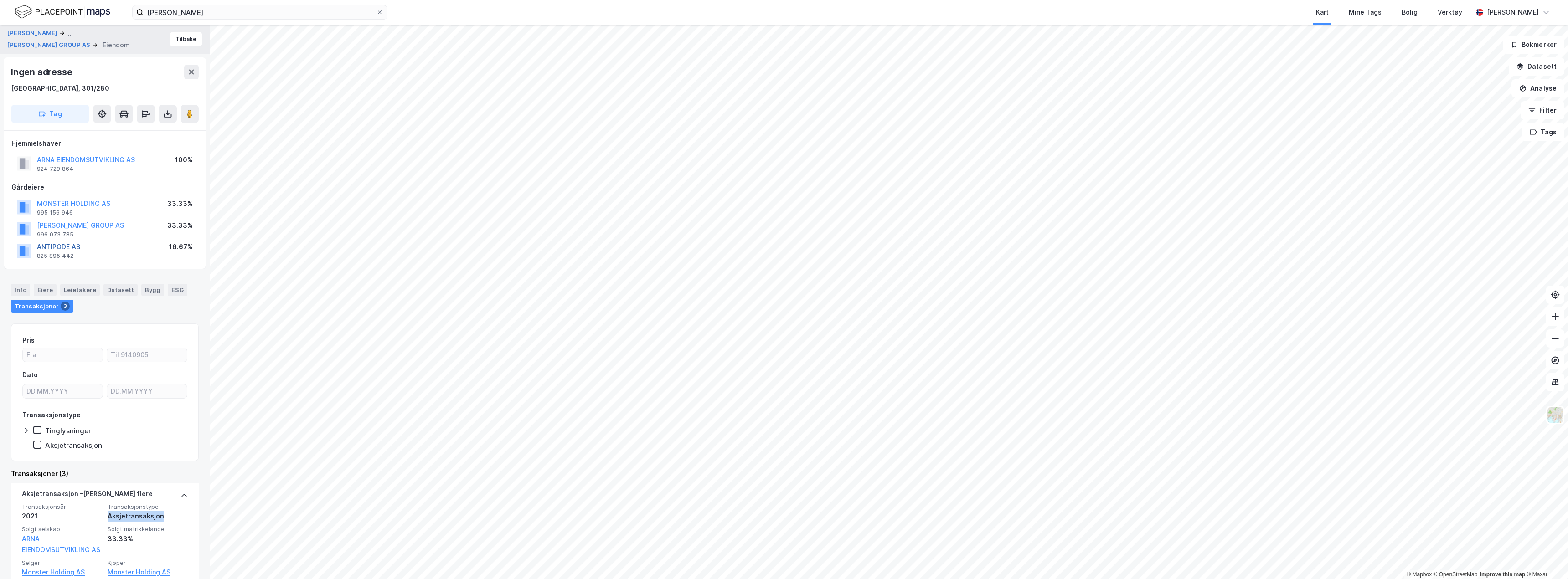
drag, startPoint x: 66, startPoint y: 248, endPoint x: 59, endPoint y: 248, distance: 7.0
click at [0, 0] on button "ANTIPODE AS" at bounding box center [0, 0] width 0 height 0
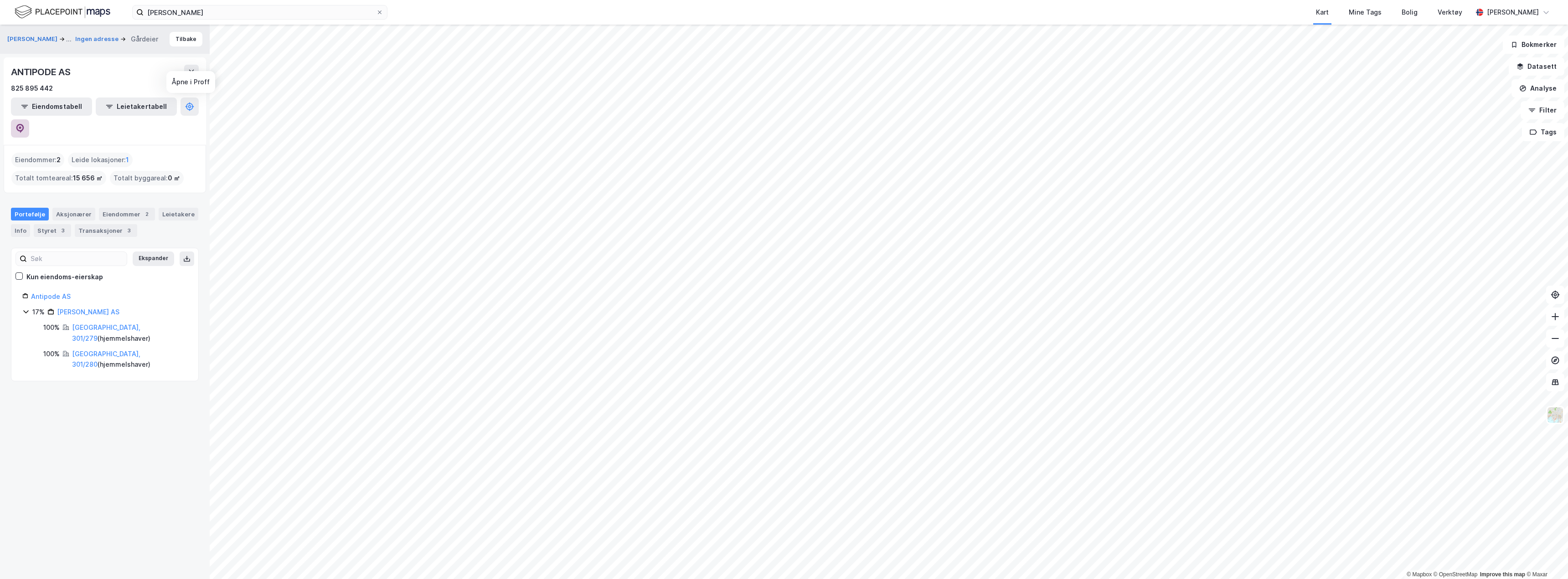
click at [24, 124] on icon at bounding box center [19, 128] width 9 height 9
drag, startPoint x: 231, startPoint y: 20, endPoint x: 195, endPoint y: 12, distance: 36.9
click at [195, 12] on div "[PERSON_NAME] Kart Mine Tags Bolig Verktøy [PERSON_NAME]" at bounding box center [784, 12] width 1568 height 24
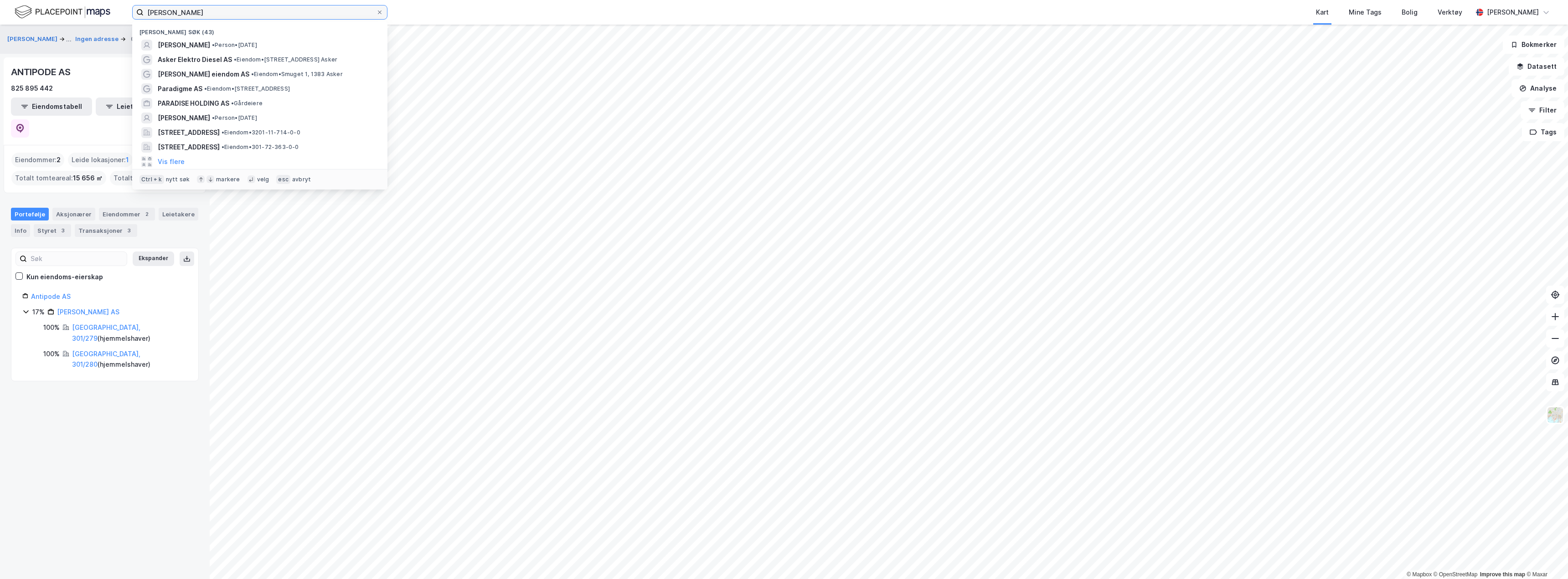
drag, startPoint x: 239, startPoint y: 12, endPoint x: 86, endPoint y: 10, distance: 153.0
click at [86, 10] on div "[PERSON_NAME] søk (43) [PERSON_NAME] • [DATE] Asker Elektro Diesel AS • Eiendom…" at bounding box center [784, 12] width 1568 height 24
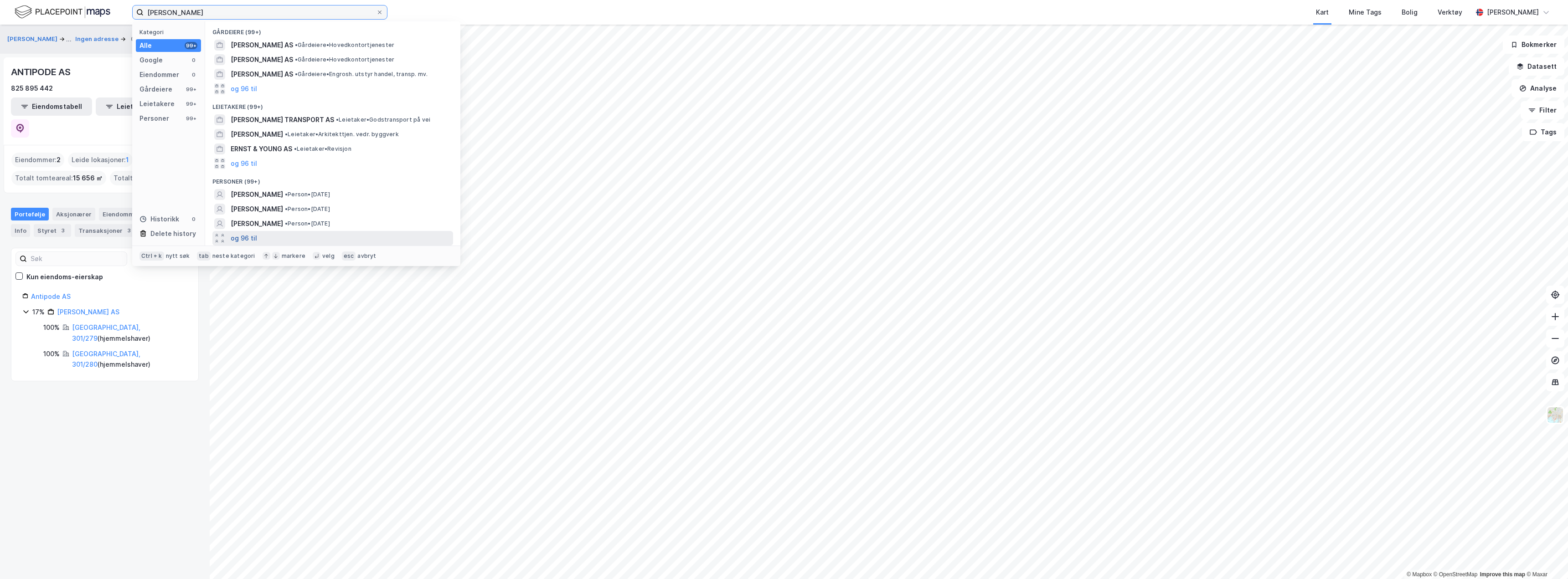
type input "[PERSON_NAME]"
click at [248, 240] on button "og 96 til" at bounding box center [243, 238] width 26 height 11
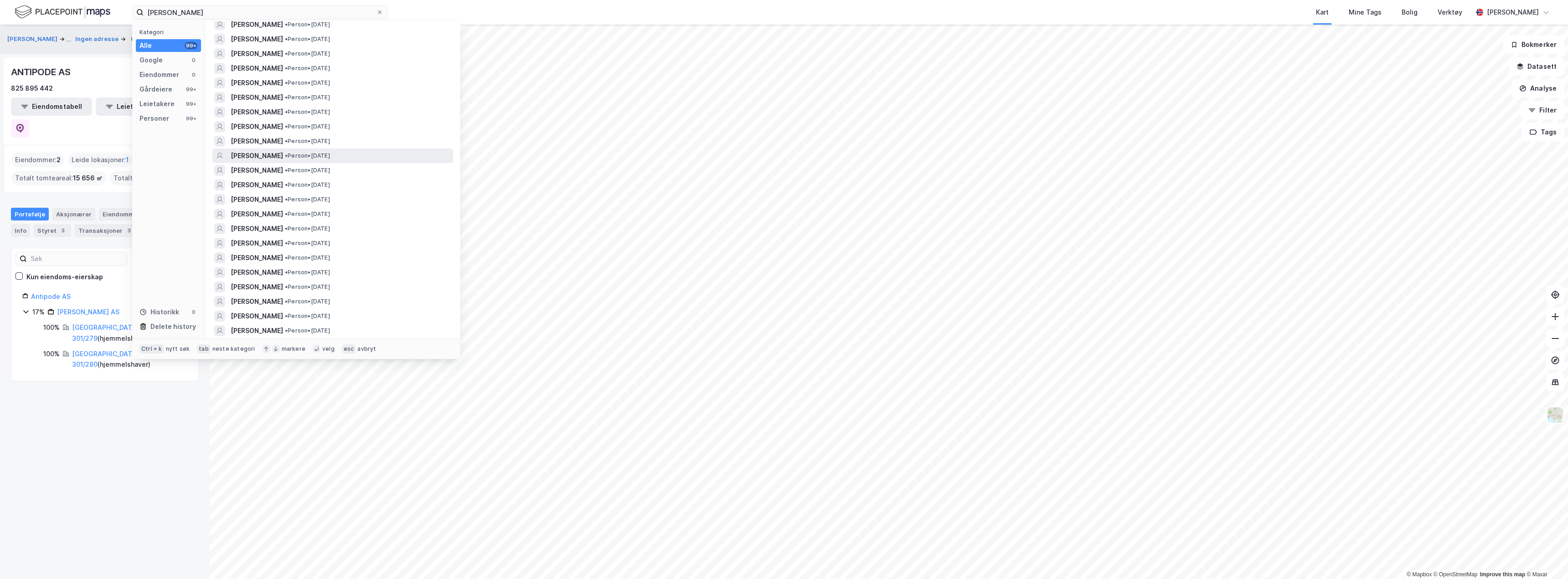
scroll to position [182, 0]
click at [330, 156] on span "• Person • [DATE]" at bounding box center [307, 158] width 45 height 7
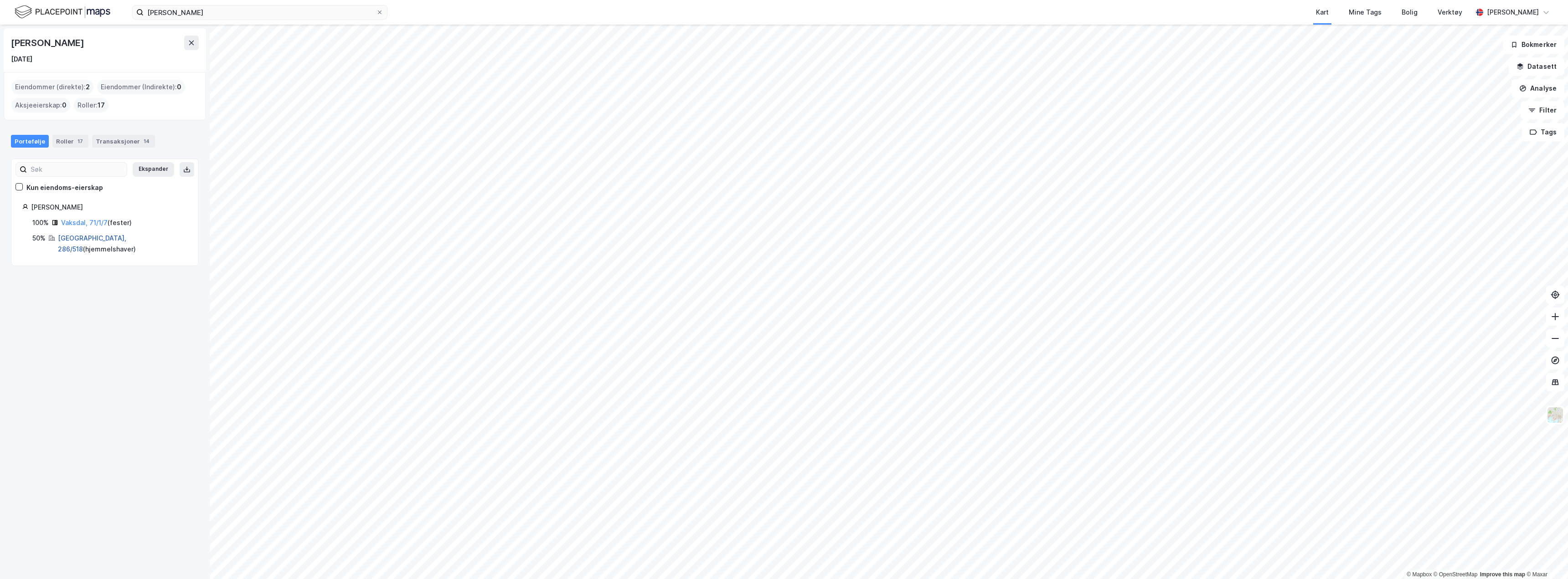
click at [77, 239] on link "[GEOGRAPHIC_DATA], 286/518" at bounding box center [92, 243] width 68 height 19
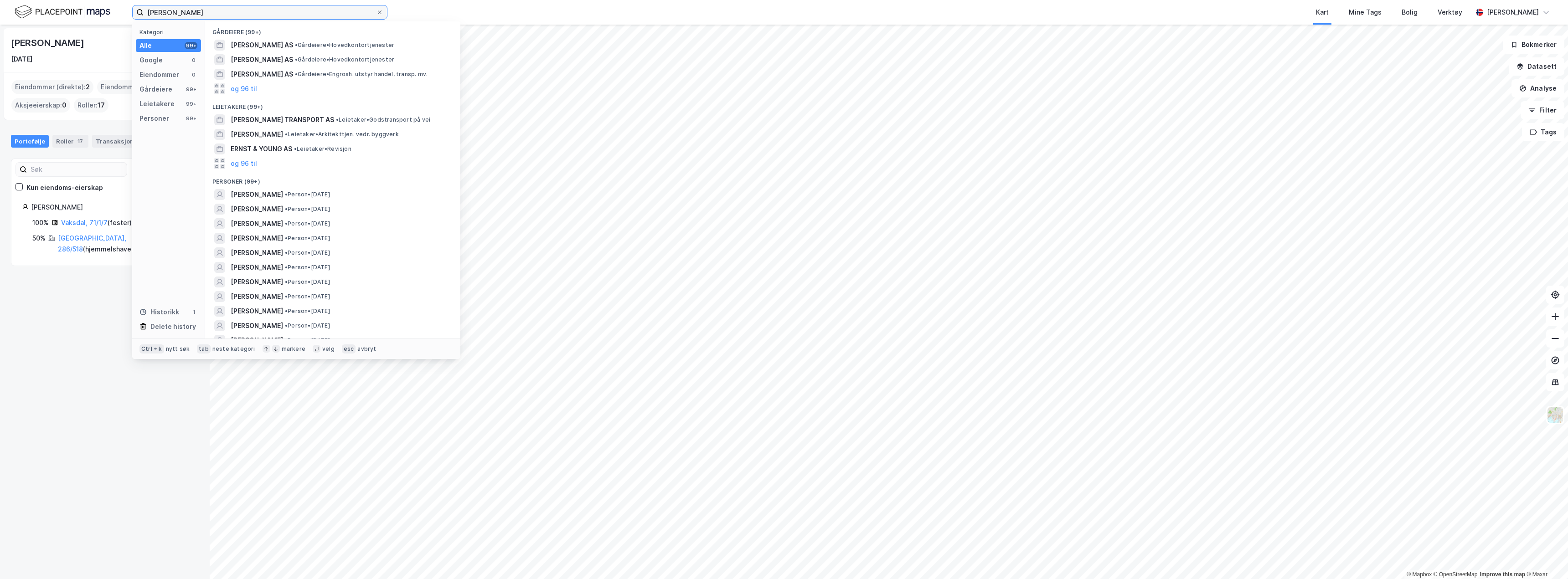
click at [214, 12] on input "[PERSON_NAME]" at bounding box center [260, 12] width 233 height 13
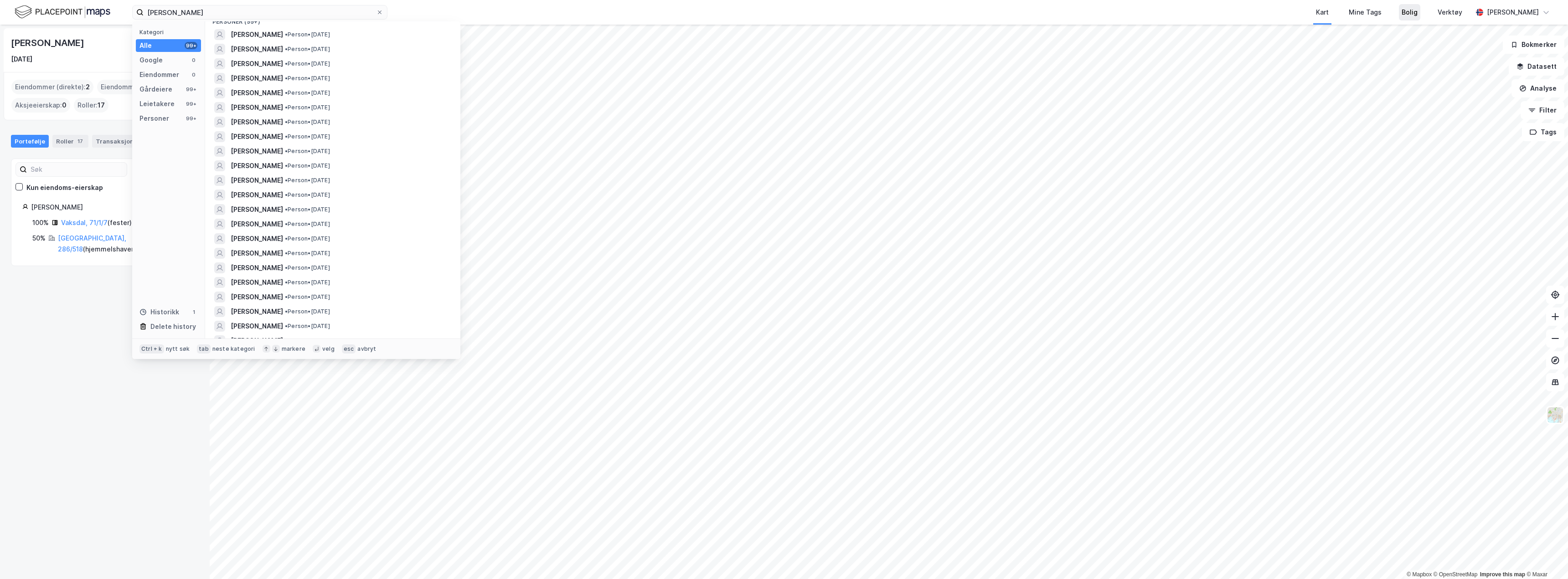
scroll to position [1323, 0]
click at [67, 284] on div "[PERSON_NAME] [DATE] Eiendommer (direkte) : 2 Eiendommer (Indirekte) : 0 Aksjee…" at bounding box center [105, 301] width 209 height 554
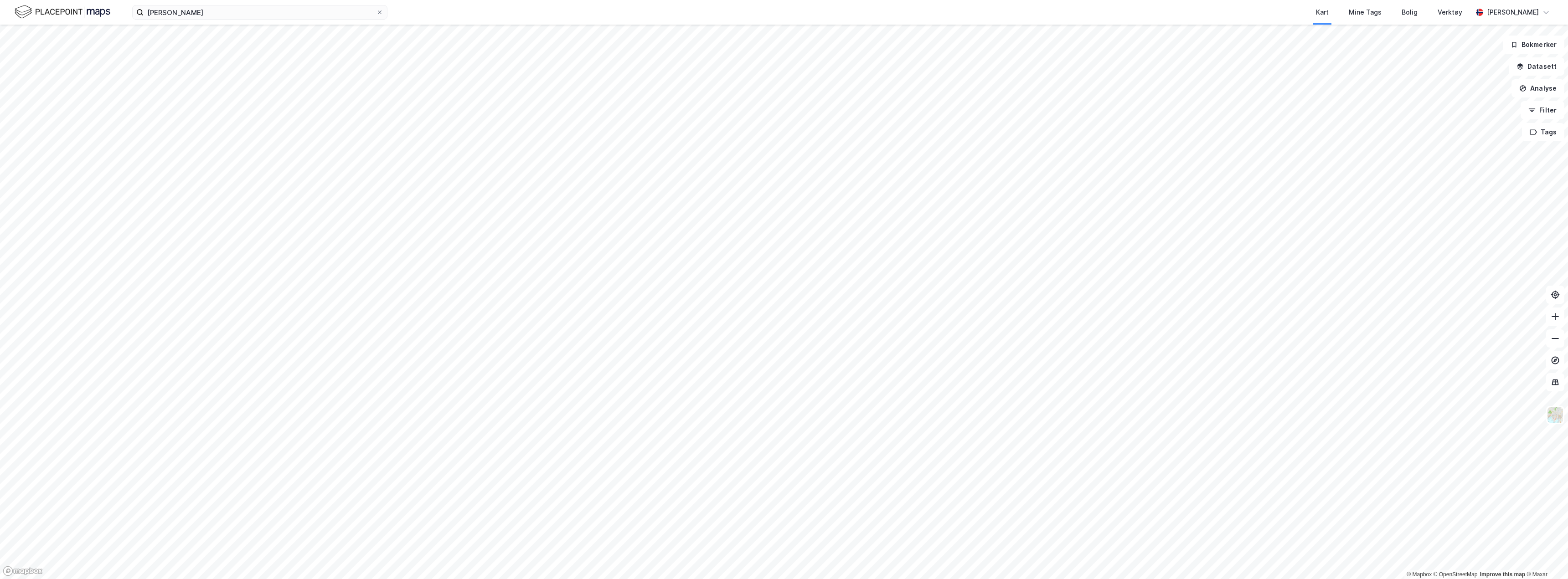
click at [68, 16] on img at bounding box center [62, 12] width 96 height 16
click at [230, 10] on input "[PERSON_NAME]" at bounding box center [260, 12] width 233 height 13
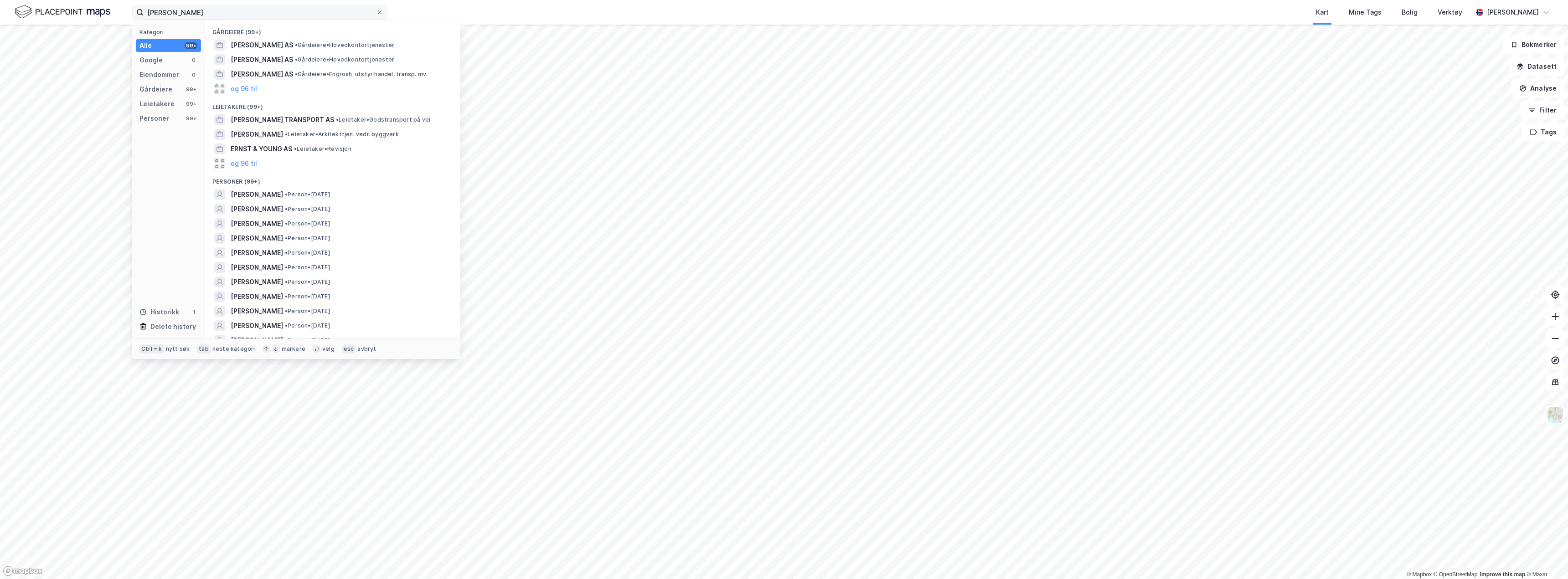
click at [386, 12] on label "[PERSON_NAME]" at bounding box center [259, 12] width 255 height 15
click at [376, 12] on input "[PERSON_NAME]" at bounding box center [260, 12] width 233 height 13
click at [379, 12] on icon at bounding box center [380, 12] width 4 height 4
click at [376, 12] on input "[PERSON_NAME]" at bounding box center [260, 12] width 233 height 13
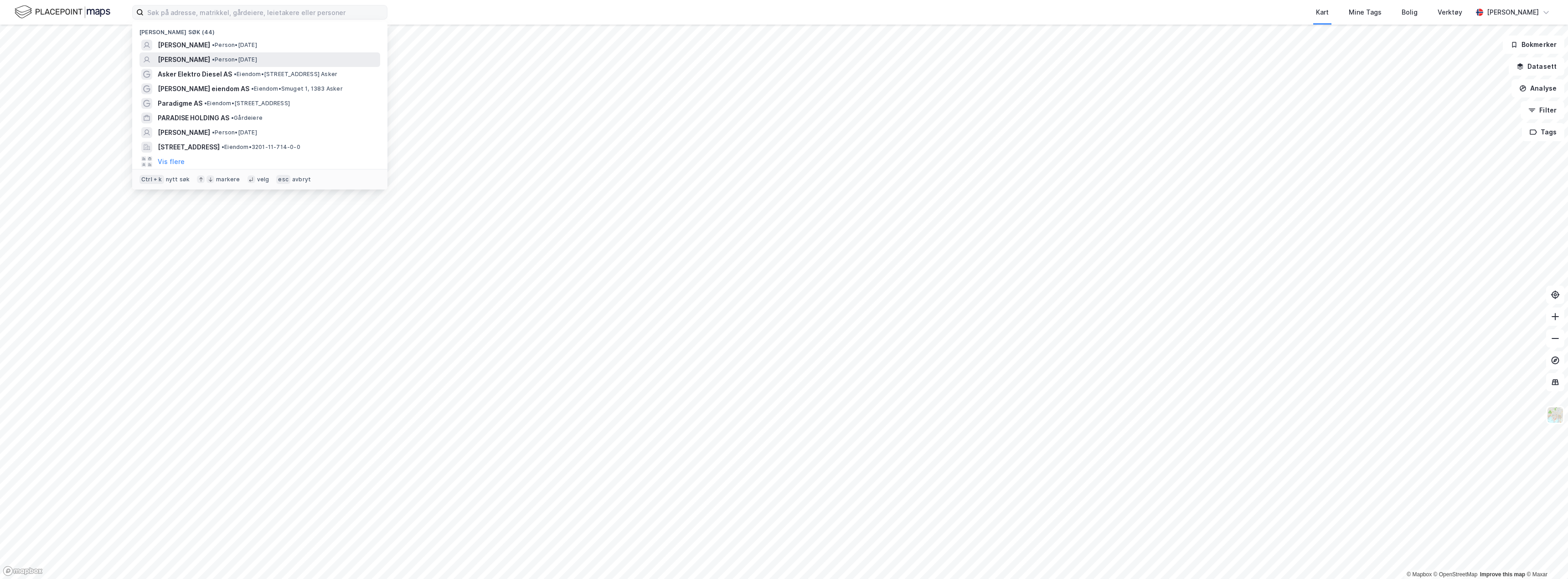
click at [208, 58] on span "[PERSON_NAME]" at bounding box center [184, 60] width 52 height 11
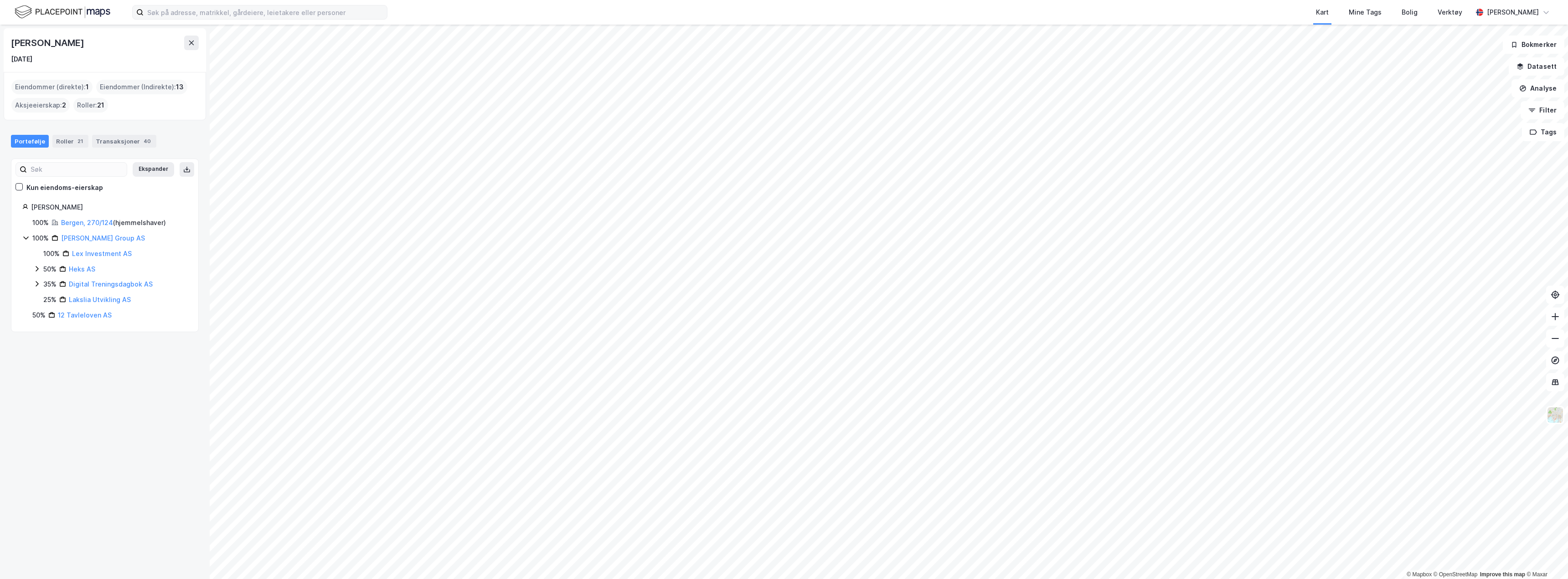
click at [39, 268] on icon at bounding box center [37, 269] width 7 height 7
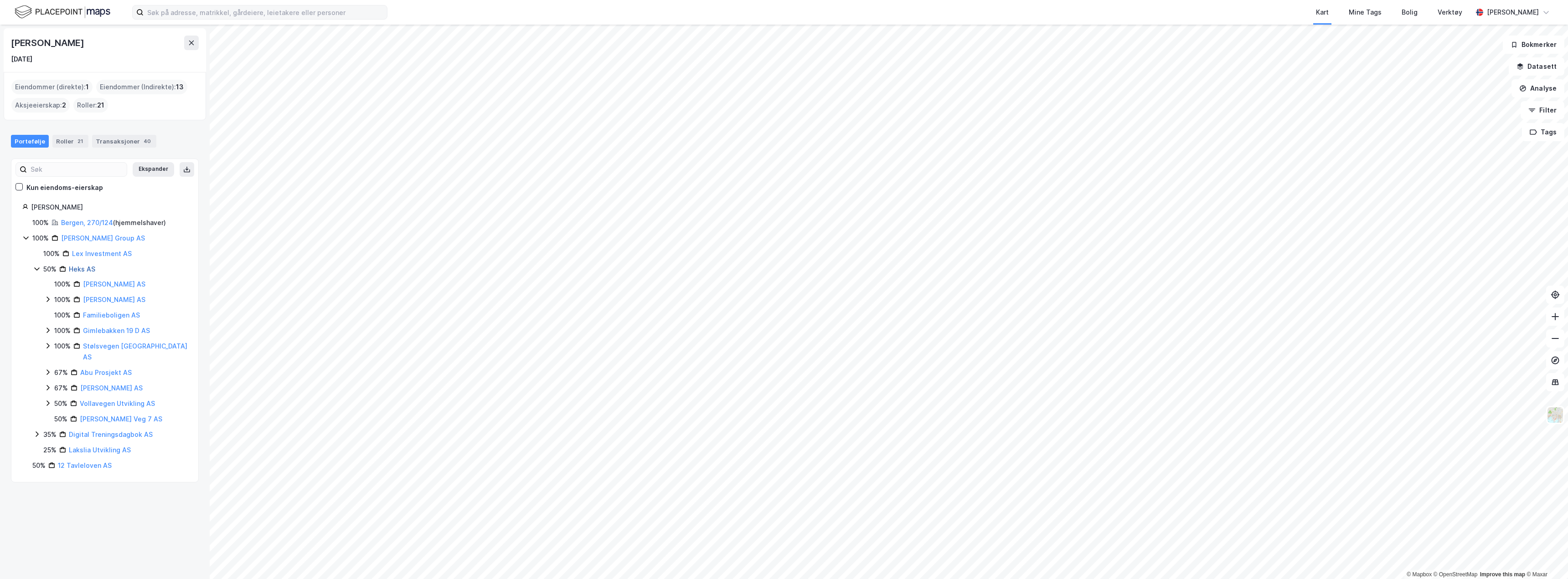
click at [69, 269] on link "Heks AS" at bounding box center [82, 269] width 26 height 8
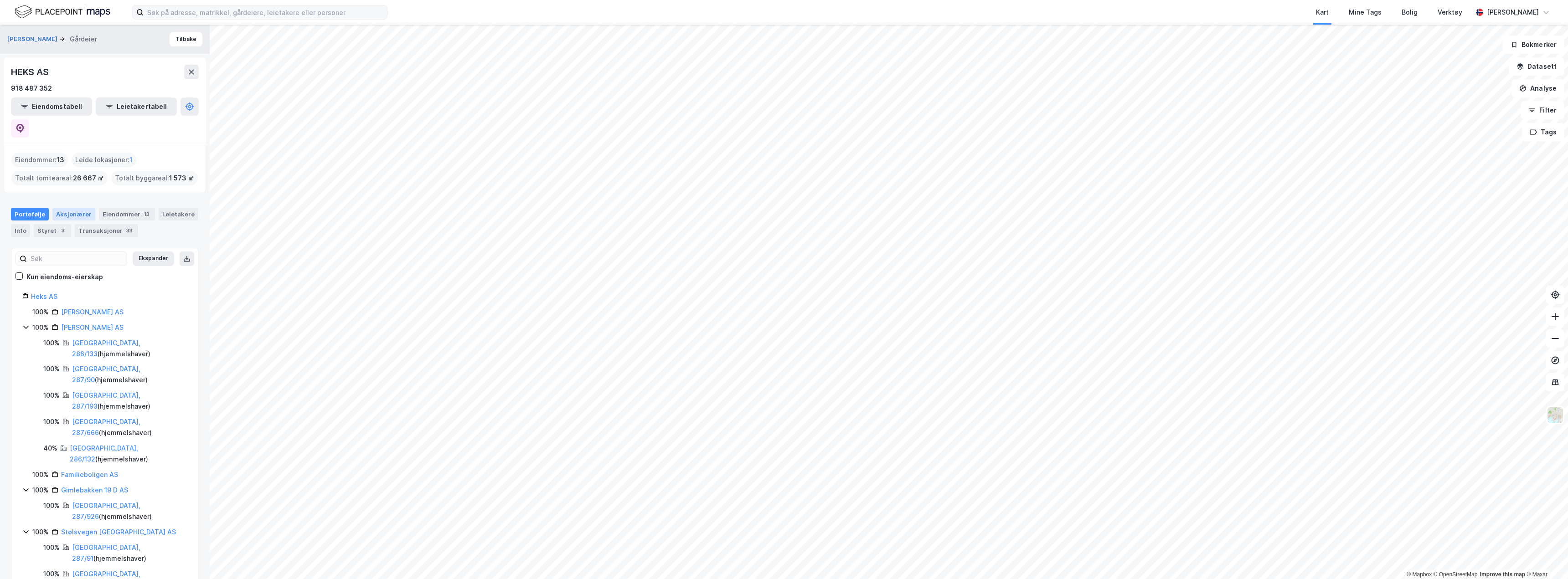
click at [66, 207] on div "Aksjonærer" at bounding box center [74, 213] width 43 height 13
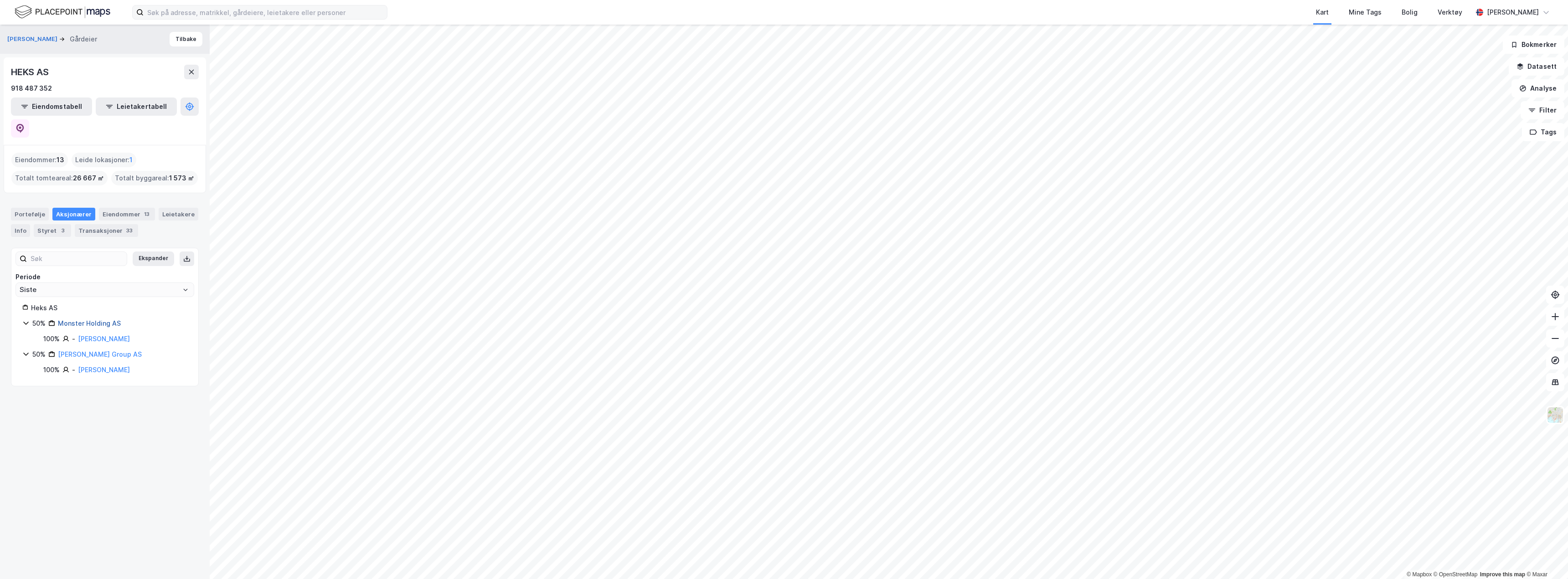
click at [91, 319] on link "Monster Holding AS" at bounding box center [89, 323] width 63 height 8
click at [91, 319] on link "[PERSON_NAME]" at bounding box center [93, 323] width 52 height 8
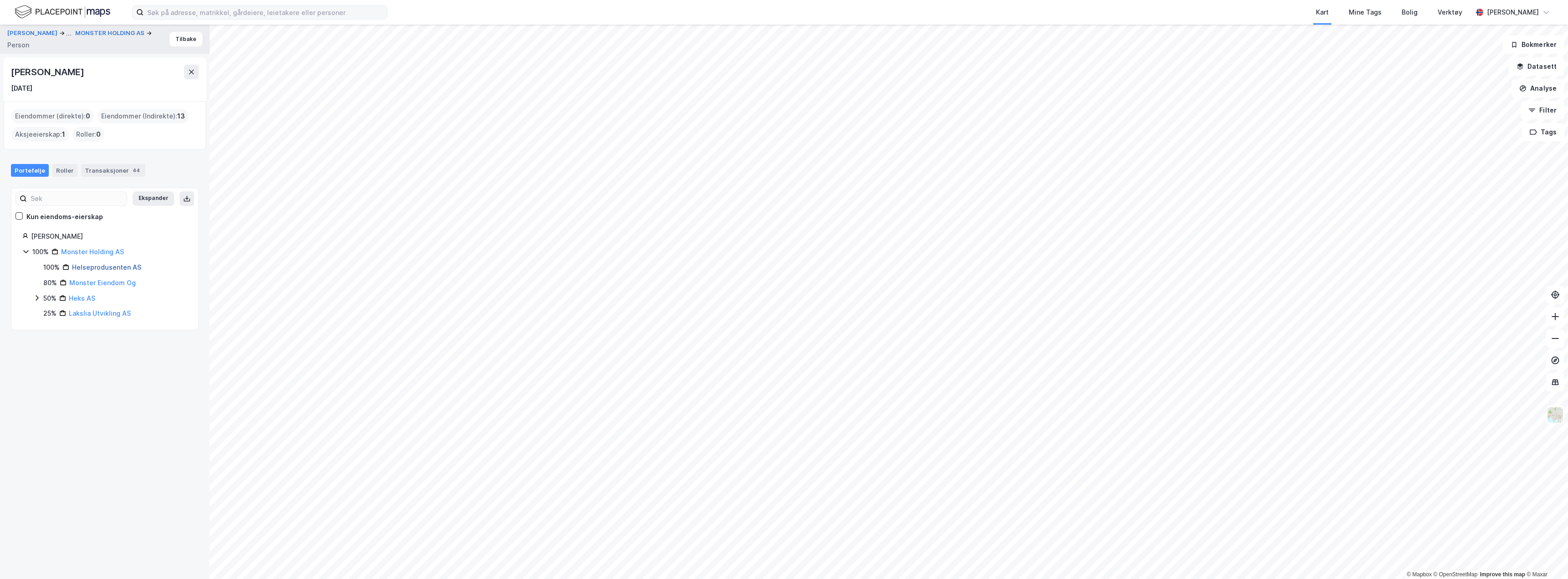
click at [117, 266] on link "Helseprodusenten AS" at bounding box center [107, 267] width 69 height 8
click at [102, 282] on link "Monster Eiendom Og" at bounding box center [102, 282] width 66 height 8
drag, startPoint x: 77, startPoint y: 125, endPoint x: 69, endPoint y: 119, distance: 10.0
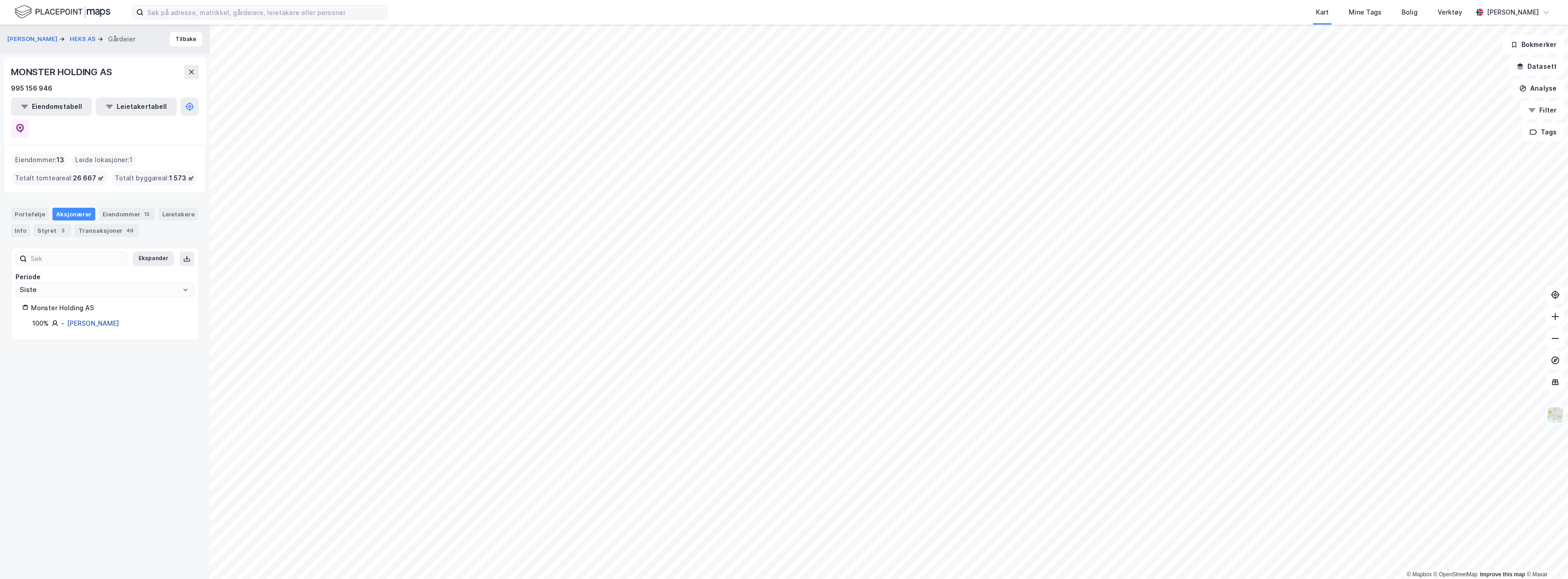
click at [88, 319] on link "[PERSON_NAME]" at bounding box center [93, 323] width 52 height 8
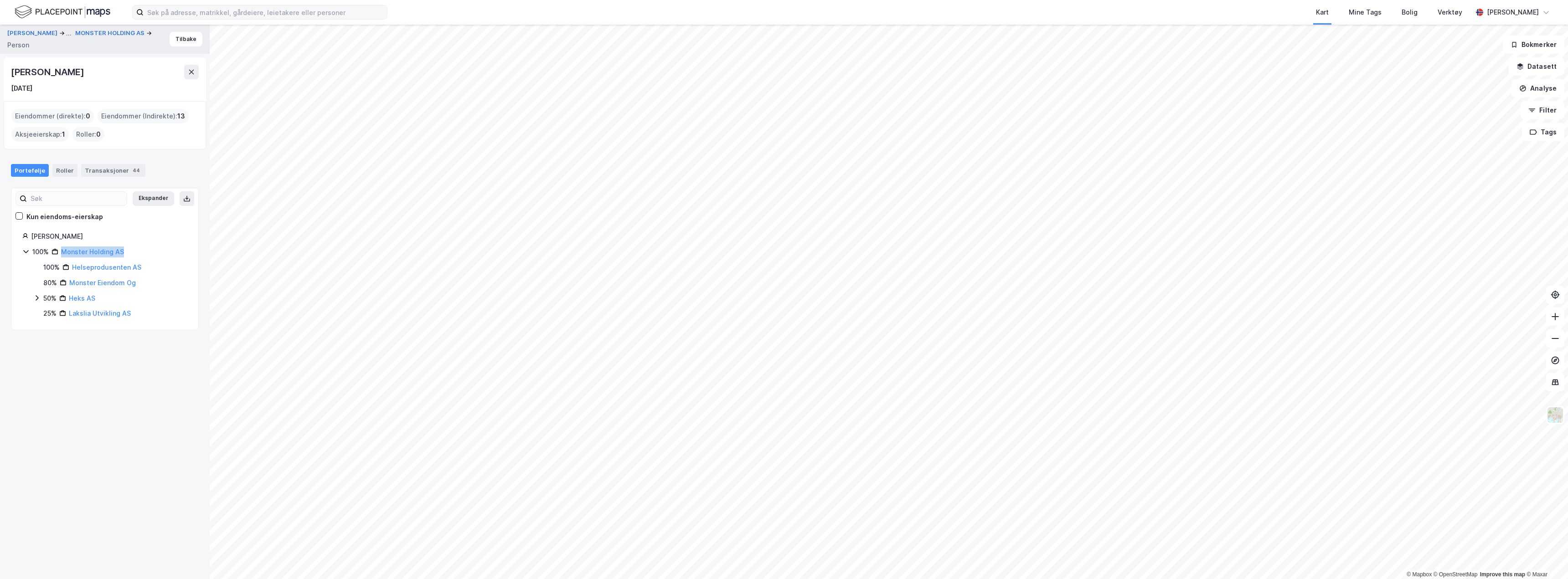
drag, startPoint x: 156, startPoint y: 248, endPoint x: 45, endPoint y: 250, distance: 111.0
click at [45, 251] on div "100% Monster Holding AS" at bounding box center [110, 252] width 155 height 11
copy div "% Monster Holding AS"
click at [26, 252] on icon at bounding box center [26, 251] width 7 height 7
click at [37, 297] on icon at bounding box center [37, 297] width 2 height 5
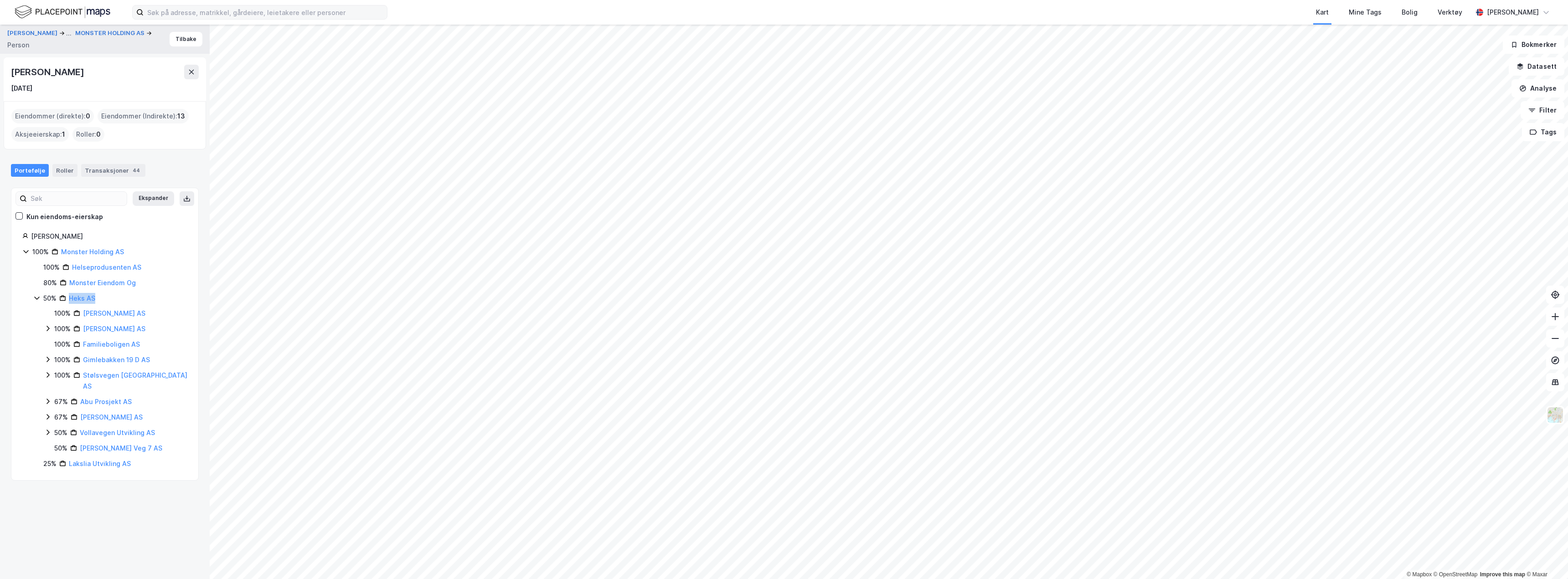
drag, startPoint x: 114, startPoint y: 298, endPoint x: 64, endPoint y: 298, distance: 50.0
click at [64, 298] on div "50% Heks AS" at bounding box center [115, 299] width 144 height 11
copy link "Heks AS"
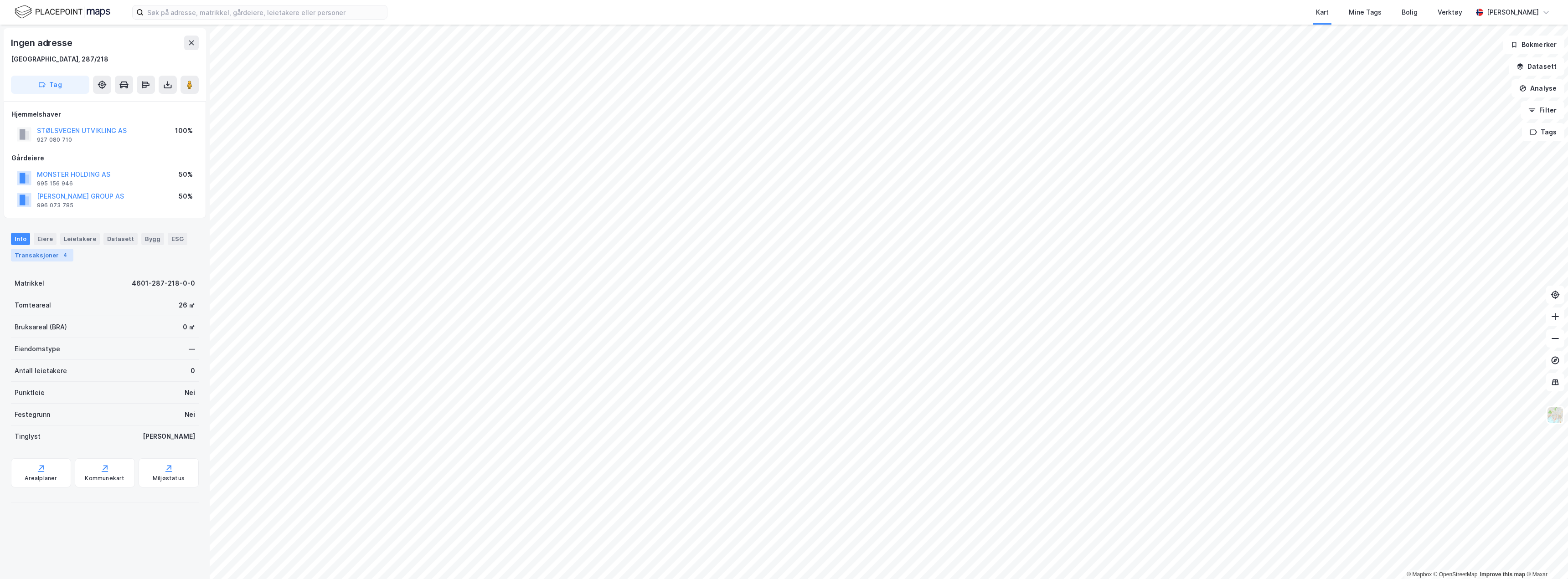
click at [43, 258] on div "Transaksjoner 4" at bounding box center [42, 255] width 63 height 13
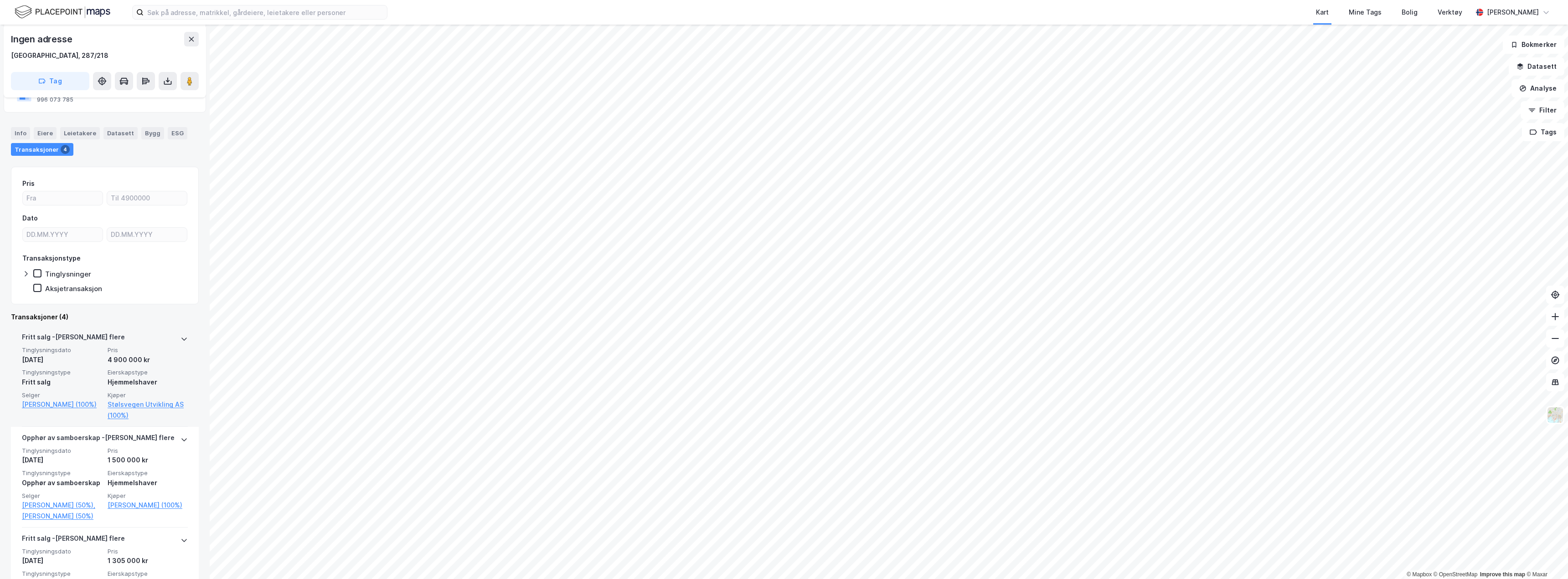
scroll to position [137, 0]
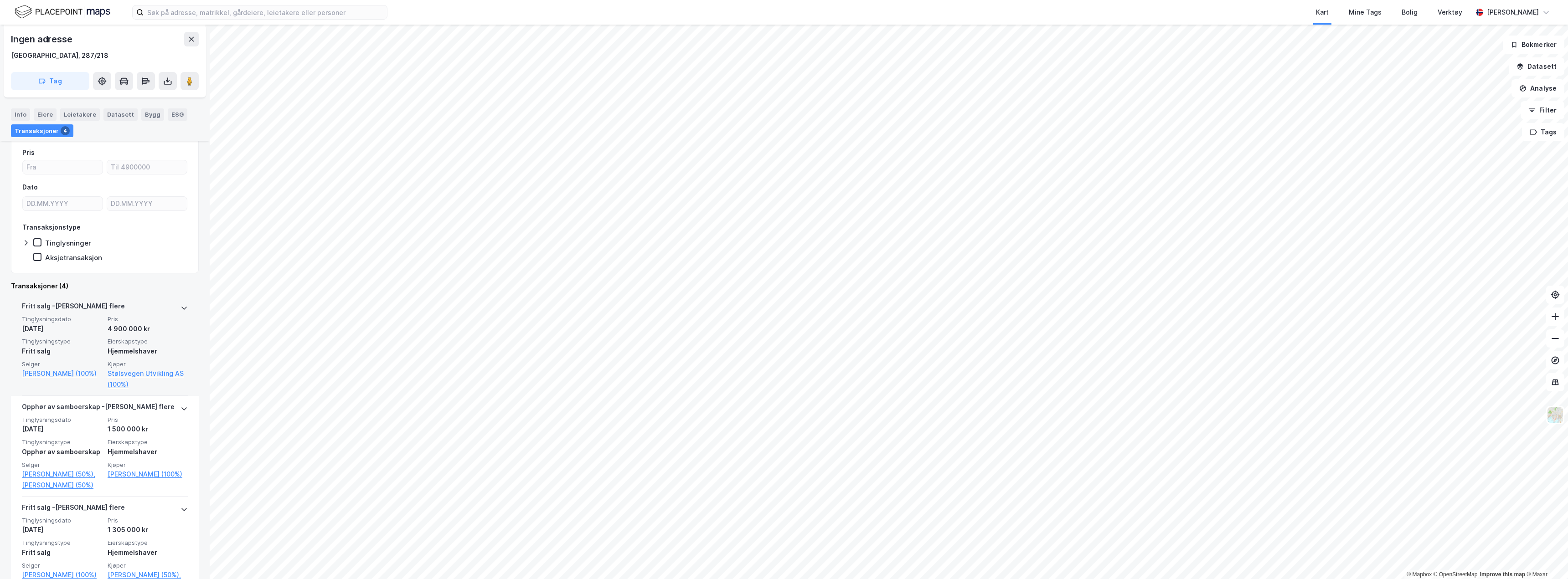
click at [144, 306] on div "Fritt salg - Gjelder flere" at bounding box center [105, 308] width 166 height 15
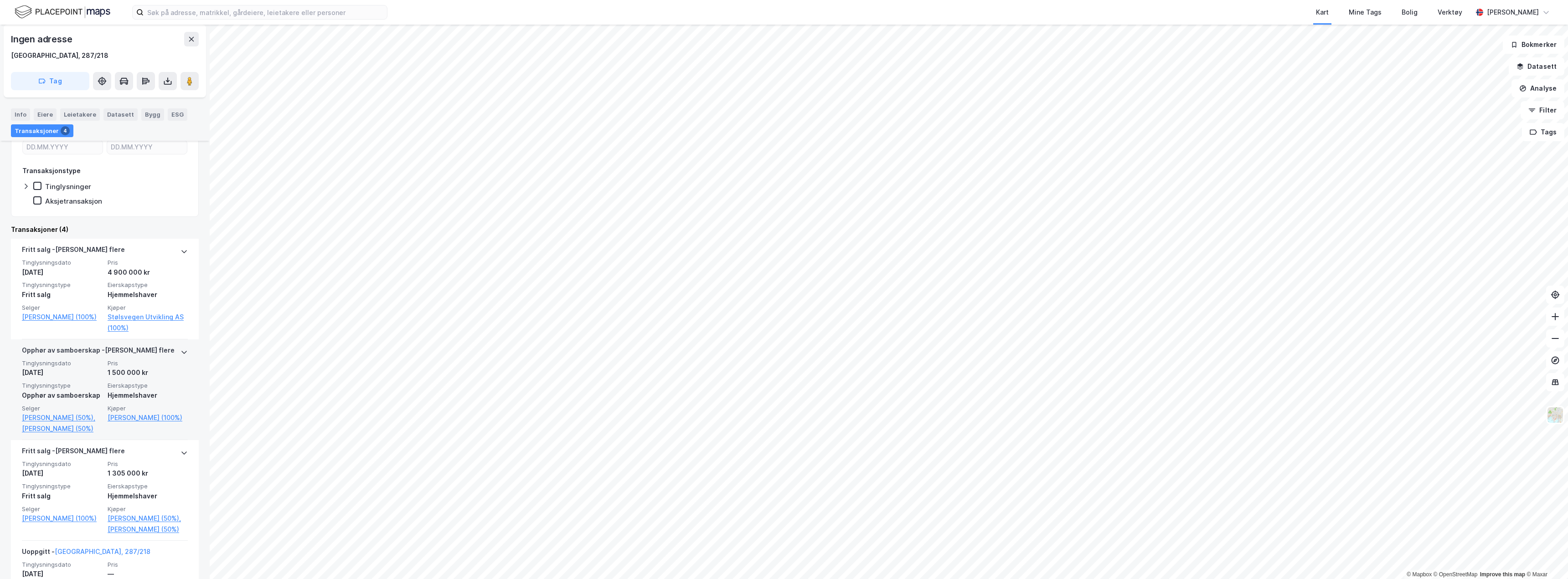
scroll to position [227, 0]
